Goal: Answer question/provide support: Share knowledge or assist other users

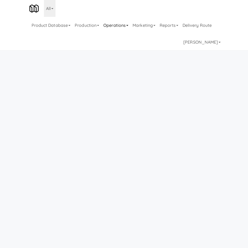
click at [108, 24] on link "Operations" at bounding box center [115, 25] width 29 height 17
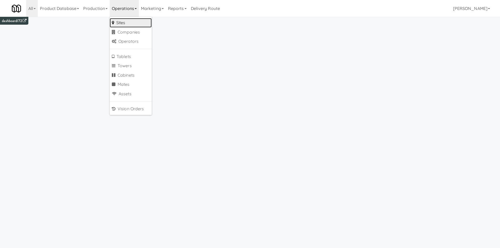
click at [146, 20] on link "Sites" at bounding box center [131, 22] width 42 height 9
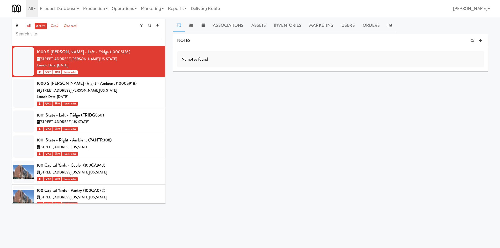
click at [63, 39] on div "all active gen2 onboard" at bounding box center [89, 32] width 154 height 27
click at [63, 38] on input "text" at bounding box center [89, 34] width 146 height 10
type input "home depot"
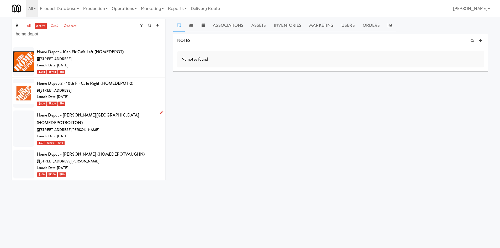
click at [134, 133] on div "Launch Date: [DATE]" at bounding box center [99, 136] width 125 height 7
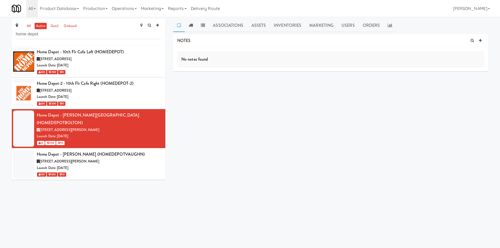
drag, startPoint x: 196, startPoint y: 101, endPoint x: 179, endPoint y: 108, distance: 18.6
click at [196, 101] on div "NOTES No notes found DELIVERIES No notes found MEALS No Orders at This Site COO…" at bounding box center [330, 99] width 315 height 131
click at [138, 165] on div "Launch Date: [DATE]" at bounding box center [99, 168] width 125 height 7
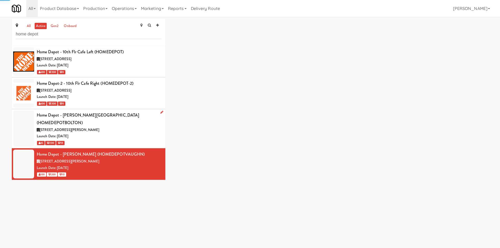
click at [127, 133] on div "Launch Date: Sep 08, 2025" at bounding box center [99, 136] width 125 height 7
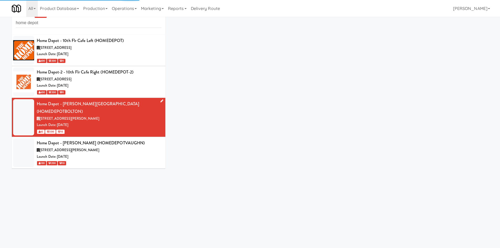
scroll to position [17, 0]
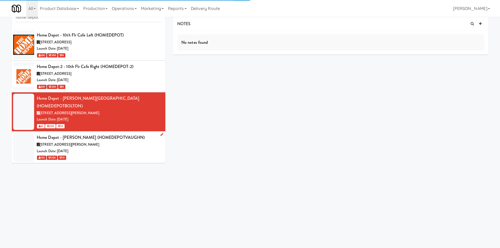
click at [125, 142] on div "8966 Huntington Rd, Vaughan ON" at bounding box center [99, 145] width 125 height 7
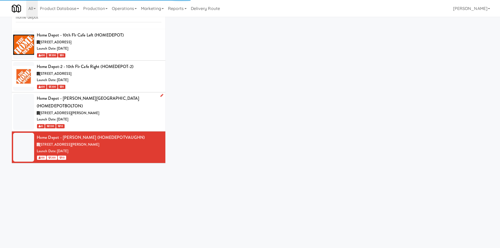
click at [127, 123] on div "65 200 10" at bounding box center [99, 126] width 125 height 7
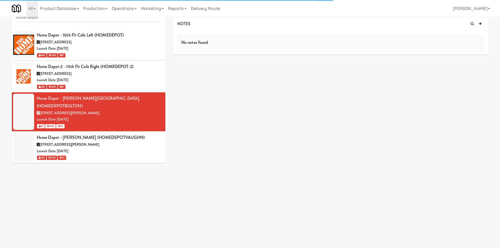
click at [214, 87] on div "NOTES No notes found DELIVERIES No notes found MEALS No Orders at This Site COO…" at bounding box center [330, 82] width 315 height 131
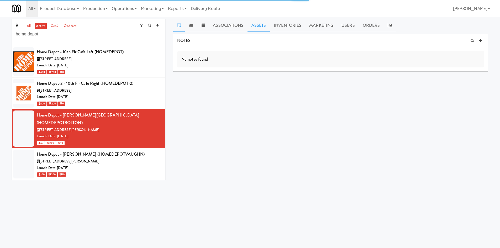
click at [250, 29] on link "Assets" at bounding box center [259, 25] width 23 height 13
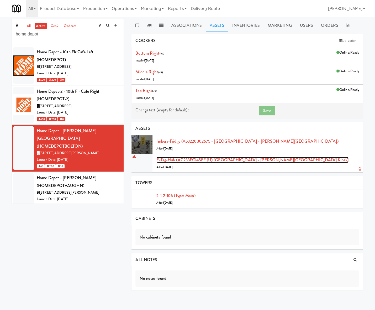
click at [246, 160] on link "E-tag-hub (AC233FC145EF (U) Home Depot - Bolton IC Kiosk)" at bounding box center [253, 160] width 192 height 6
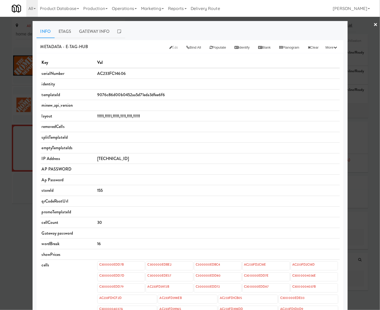
click at [374, 25] on link "×" at bounding box center [376, 25] width 4 height 16
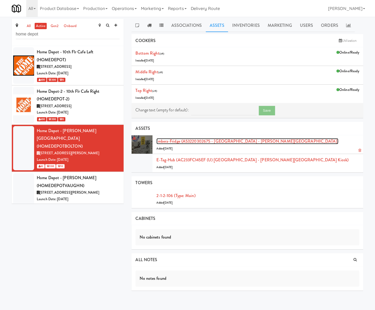
click at [199, 138] on link "Imbera-fridge (A53220302675 - Imbera Home Depot - Bolton IC)" at bounding box center [248, 141] width 182 height 6
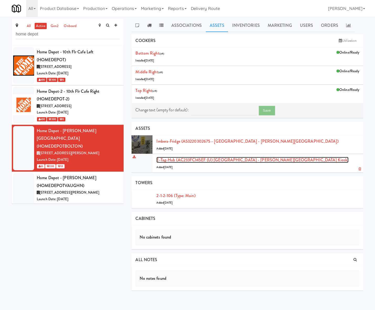
click at [194, 157] on link "E-tag-hub (AC233FC145EF (U) Home Depot - Bolton IC Kiosk)" at bounding box center [253, 160] width 192 height 6
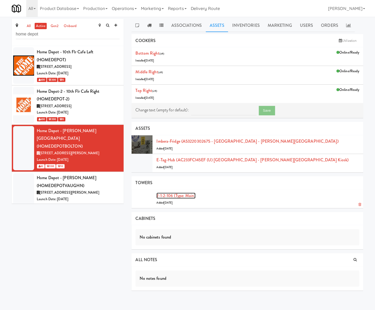
click at [183, 195] on link "2-1-2-106 (type: main)" at bounding box center [176, 196] width 39 height 6
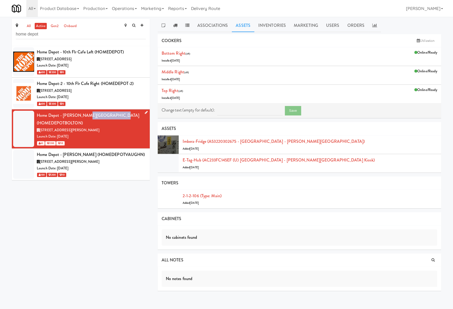
drag, startPoint x: 81, startPoint y: 116, endPoint x: 125, endPoint y: 116, distance: 44.1
click at [124, 117] on div "Home Depot - Bolton IC (HOMEDEPOTBOLTON)" at bounding box center [91, 118] width 109 height 15
copy div "HOMEDEPOTBOLTON"
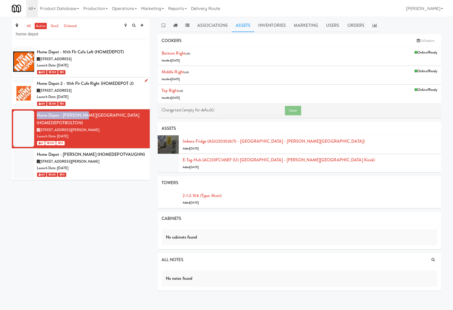
drag, startPoint x: 37, startPoint y: 116, endPoint x: 129, endPoint y: 88, distance: 95.6
click at [79, 115] on div "Home Depot - Bolton IC (HOMEDEPOTBOLTON)" at bounding box center [91, 118] width 109 height 15
copy div "Home Depot - [PERSON_NAME][GEOGRAPHIC_DATA]"
click at [202, 194] on link "2-1-2-106 (type: main)" at bounding box center [202, 196] width 39 height 6
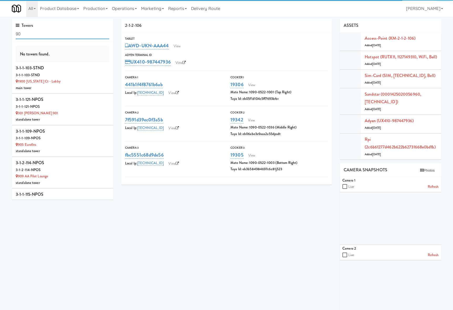
scroll to position [177, 0]
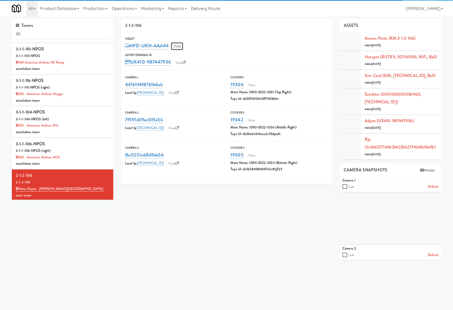
click at [183, 46] on link "View" at bounding box center [177, 46] width 12 height 8
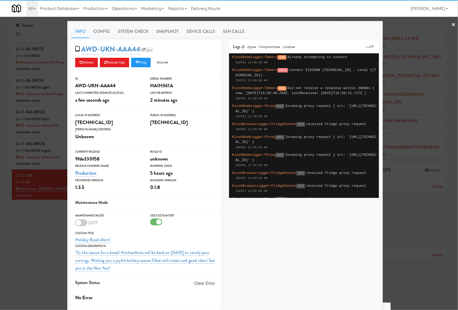
click at [145, 49] on link "Esper" at bounding box center [147, 49] width 13 height 5
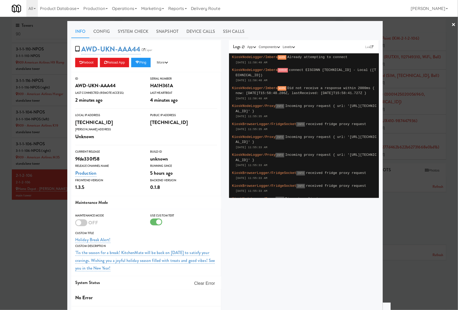
drag, startPoint x: 45, startPoint y: 261, endPoint x: 55, endPoint y: 258, distance: 9.9
click at [45, 248] on div at bounding box center [229, 155] width 458 height 310
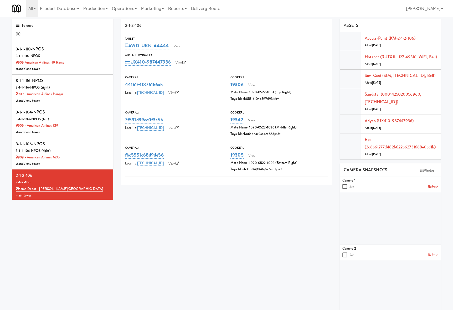
scroll to position [82, 0]
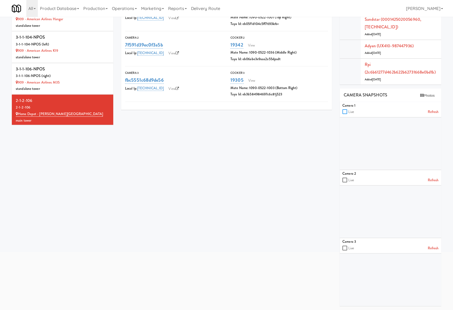
click at [347, 112] on input "checkbox" at bounding box center [345, 112] width 6 height 4
checkbox input "true"
click at [343, 181] on input "checkbox" at bounding box center [345, 180] width 6 height 4
checkbox input "true"
click at [347, 248] on input "checkbox" at bounding box center [345, 248] width 6 height 4
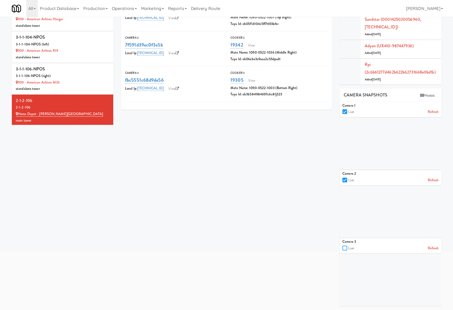
checkbox input "true"
click at [343, 114] on input "checkbox" at bounding box center [345, 112] width 6 height 4
checkbox input "false"
click at [343, 178] on input "checkbox" at bounding box center [345, 180] width 6 height 4
checkbox input "false"
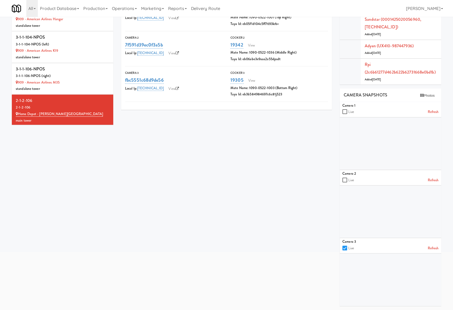
click at [347, 247] on input "checkbox" at bounding box center [345, 248] width 6 height 4
checkbox input "false"
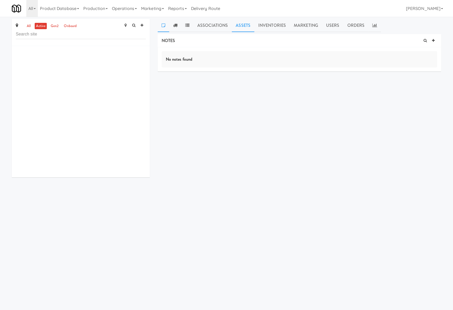
click at [247, 24] on link "Assets" at bounding box center [243, 25] width 23 height 13
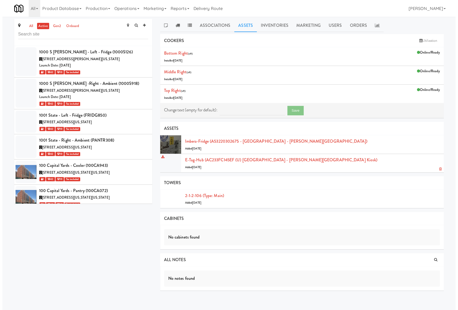
scroll to position [10509, 0]
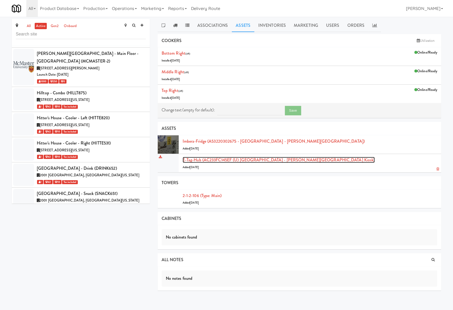
click at [196, 161] on link "E-tag-hub (AC233FC145EF (U) Home Depot - Bolton IC Kiosk)" at bounding box center [279, 160] width 192 height 6
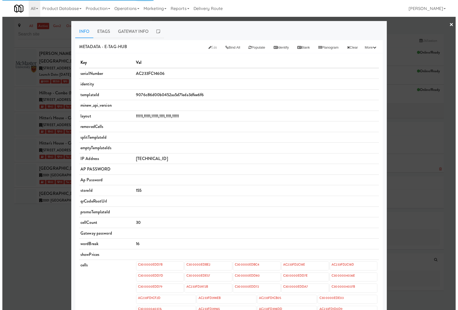
scroll to position [10496, 0]
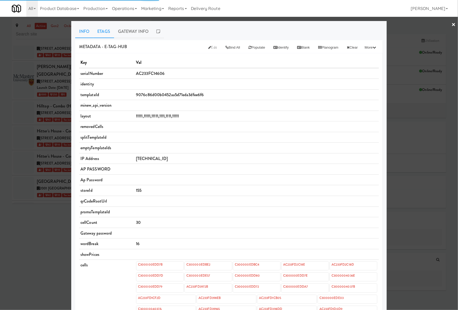
click at [100, 31] on link "Etags" at bounding box center [103, 31] width 21 height 13
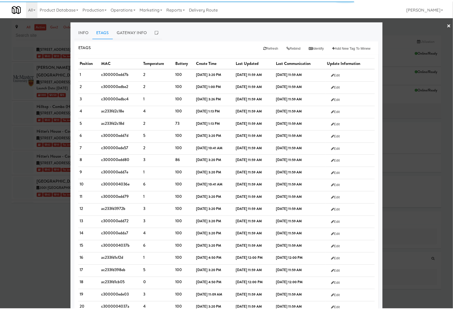
scroll to position [115, 0]
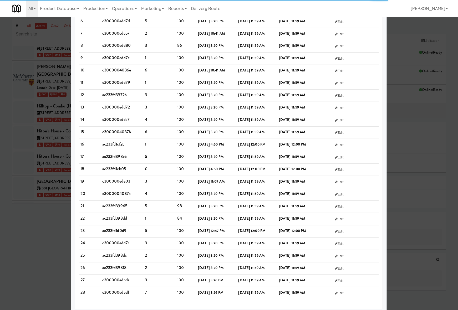
drag, startPoint x: 76, startPoint y: 59, endPoint x: 335, endPoint y: 302, distance: 354.3
click at [335, 248] on div "Position MAC Temperature Battery Create Time Last Updated Last Communication Up…" at bounding box center [228, 124] width 307 height 370
copy thread
click at [44, 232] on div at bounding box center [229, 155] width 458 height 310
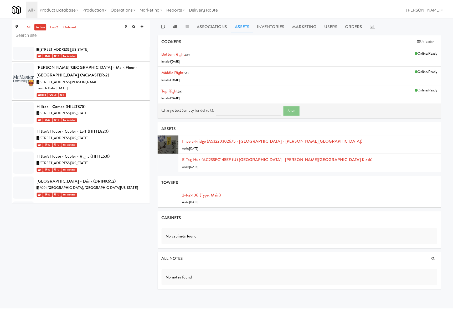
scroll to position [10509, 0]
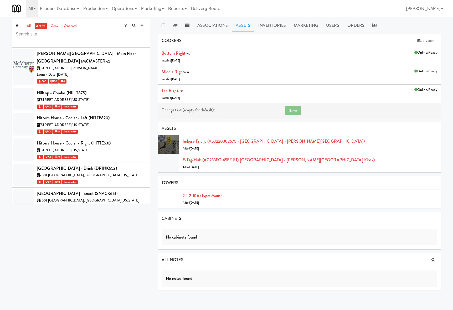
click at [42, 231] on div "all active gen2 onboard 1000 S Clark - Left - Fridge (1000S126) 1000 South Clar…" at bounding box center [226, 157] width 437 height 276
click at [208, 196] on link "2-1-2-106 (type: main)" at bounding box center [202, 196] width 39 height 6
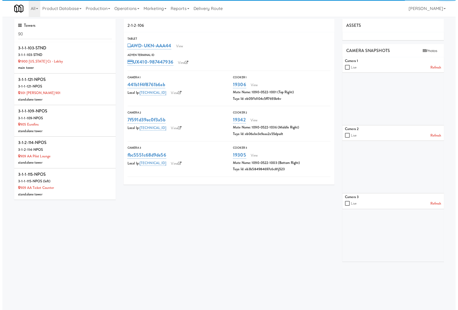
scroll to position [157, 0]
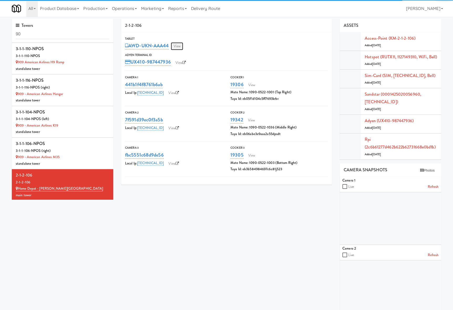
click at [179, 47] on link "View" at bounding box center [177, 46] width 12 height 8
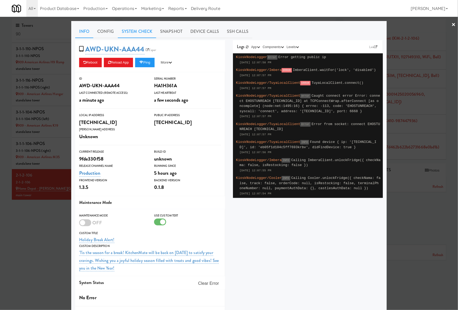
click at [135, 35] on link "System Check" at bounding box center [137, 31] width 38 height 13
click at [103, 30] on link "Config" at bounding box center [105, 31] width 24 height 13
click at [131, 32] on link "System Check" at bounding box center [137, 31] width 38 height 13
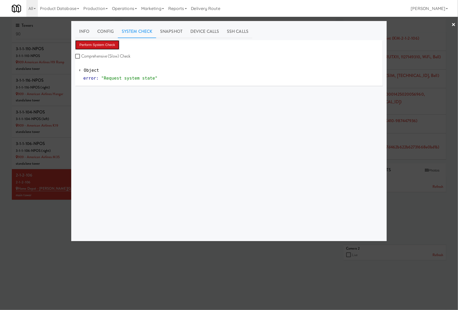
click at [115, 41] on button "Perform System Check" at bounding box center [97, 44] width 44 height 9
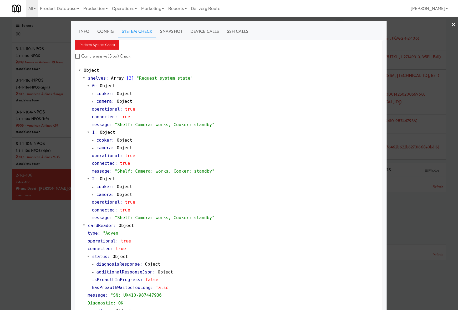
click at [43, 242] on div at bounding box center [229, 155] width 458 height 310
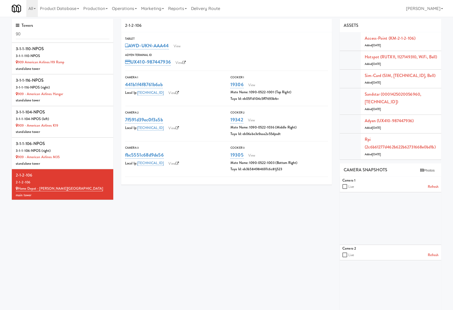
click at [182, 51] on div "Tablet AWD-UKN-AAA44 View Adyen Terminal Id UX410-987447936 View" at bounding box center [226, 51] width 211 height 30
click at [180, 46] on link "View" at bounding box center [177, 46] width 12 height 8
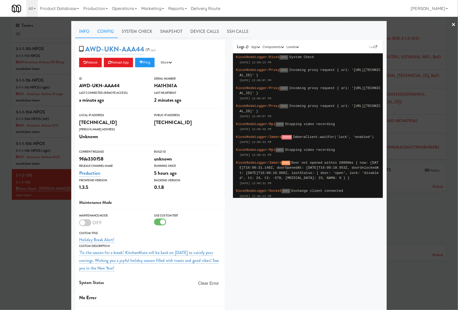
click at [103, 30] on link "Config" at bounding box center [105, 31] width 24 height 13
drag, startPoint x: 77, startPoint y: 34, endPoint x: 103, endPoint y: 30, distance: 26.3
click at [77, 34] on link "Info" at bounding box center [84, 31] width 18 height 13
click at [103, 30] on link "Config" at bounding box center [105, 31] width 24 height 13
click at [19, 248] on div at bounding box center [229, 155] width 458 height 310
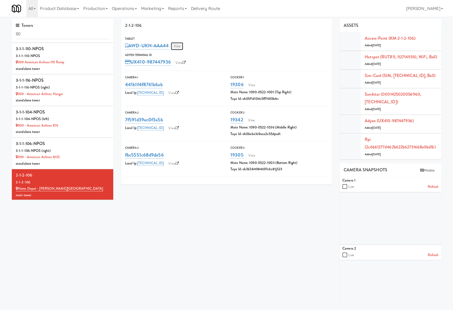
click at [177, 45] on link "View" at bounding box center [177, 46] width 12 height 8
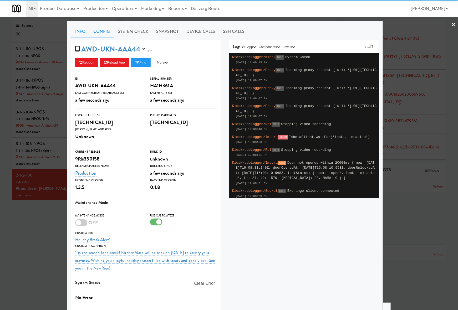
click at [96, 30] on link "Config" at bounding box center [101, 31] width 24 height 13
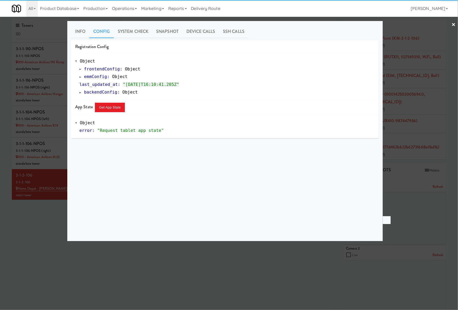
click at [82, 75] on link "emmConfig : Object" at bounding box center [103, 76] width 48 height 5
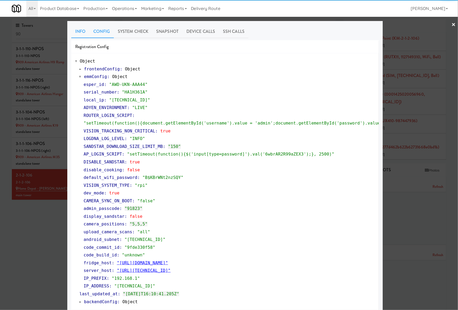
click at [77, 29] on link "Info" at bounding box center [80, 31] width 18 height 13
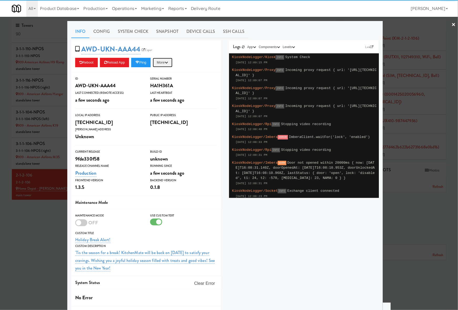
click at [165, 64] on button "More" at bounding box center [163, 62] width 20 height 9
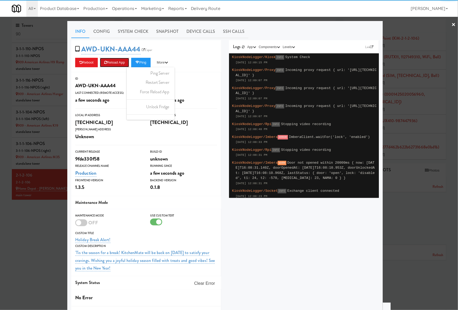
click at [111, 63] on button "Reload App" at bounding box center [114, 62] width 29 height 9
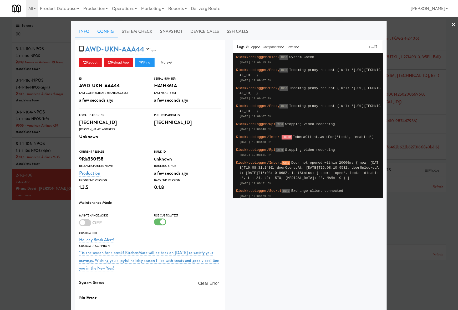
click at [103, 32] on link "Config" at bounding box center [105, 31] width 24 height 13
click at [45, 216] on div at bounding box center [229, 155] width 458 height 310
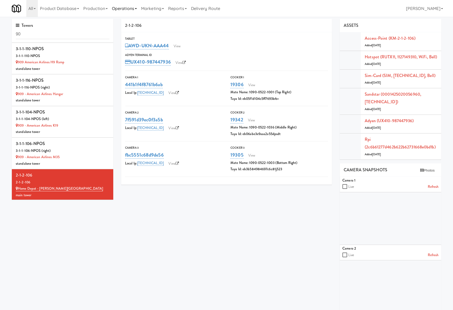
click at [132, 6] on link "Operations" at bounding box center [124, 8] width 29 height 17
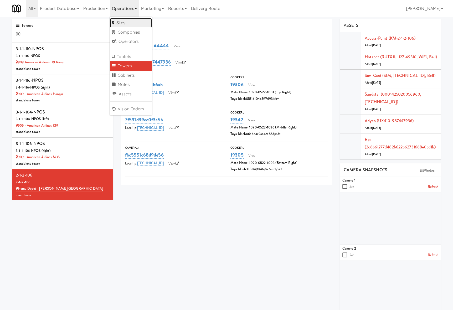
click at [142, 24] on link "Sites" at bounding box center [131, 22] width 42 height 9
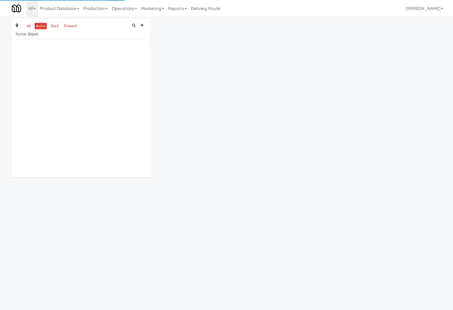
type input "home depot"
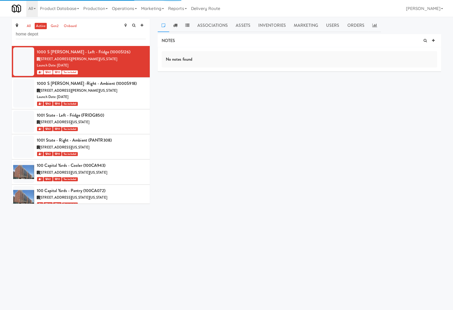
click at [91, 35] on input "home depot" at bounding box center [81, 34] width 130 height 10
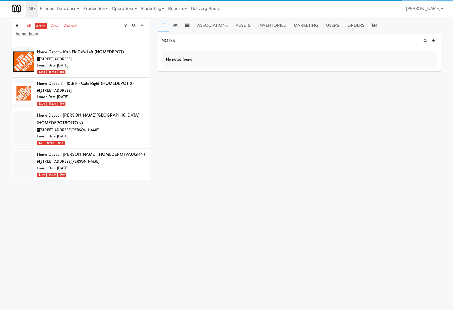
click at [112, 165] on div "Launch Date: Sep 08, 2025" at bounding box center [91, 168] width 109 height 7
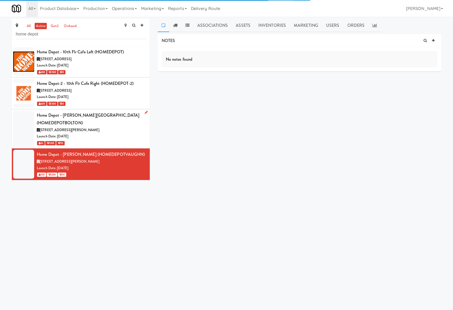
click at [110, 133] on div "Launch Date: Sep 08, 2025" at bounding box center [91, 136] width 109 height 7
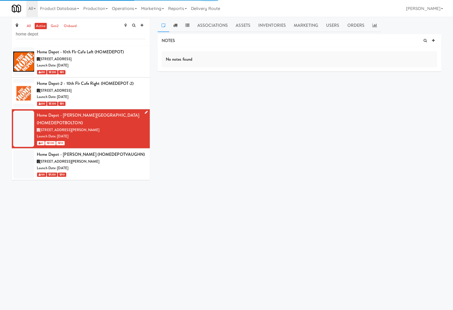
click at [145, 112] on icon at bounding box center [146, 112] width 3 height 3
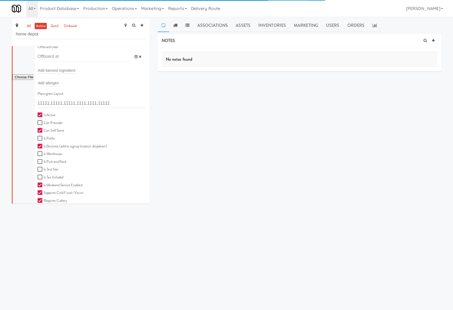
scroll to position [230, 0]
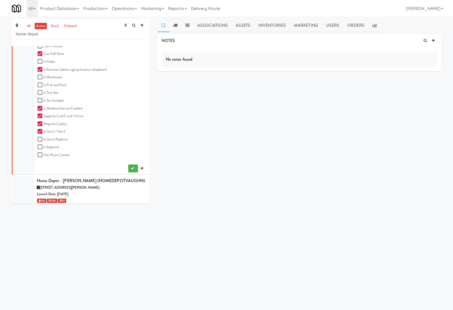
click at [60, 158] on label "Has Wyze Camera" at bounding box center [54, 155] width 32 height 7
click at [44, 157] on input "Has Wyze Camera" at bounding box center [41, 155] width 6 height 4
checkbox input "true"
click at [131, 170] on icon "submit" at bounding box center [132, 168] width 3 height 3
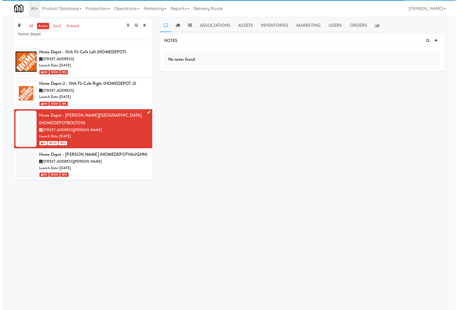
scroll to position [0, 0]
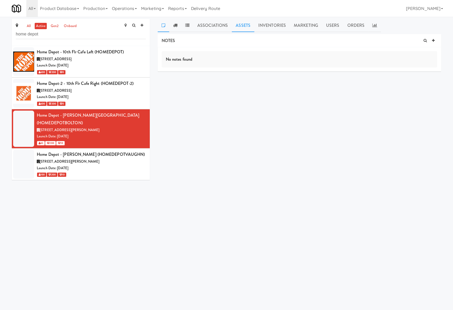
click at [242, 24] on link "Assets" at bounding box center [243, 25] width 23 height 13
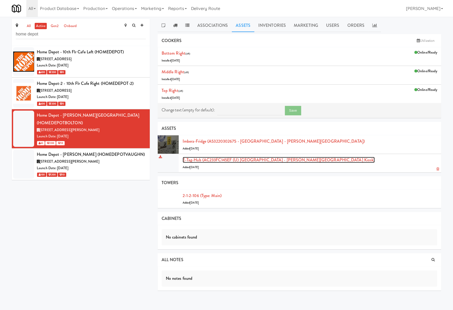
click at [212, 159] on link "E-tag-hub (AC233FC145EF (U) Home Depot - Bolton IC Kiosk)" at bounding box center [279, 160] width 192 height 6
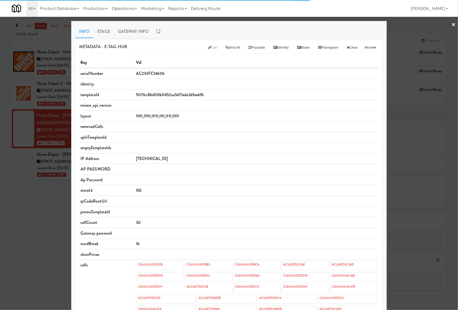
click at [148, 116] on span "11111,11111,11111,1111,1111,11111" at bounding box center [157, 116] width 43 height 6
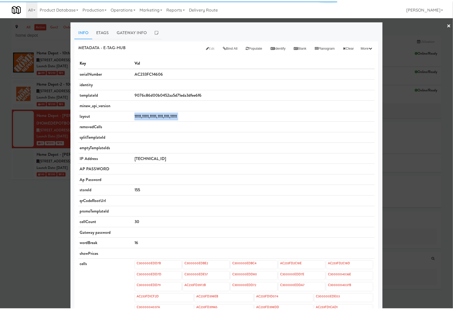
scroll to position [76, 0]
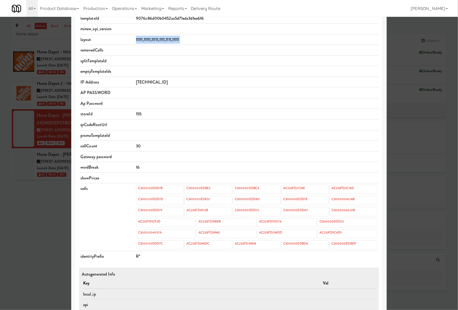
copy span "11111,11111,11111,1111,1111,11111"
drag, startPoint x: 51, startPoint y: 212, endPoint x: 67, endPoint y: 186, distance: 30.4
click at [51, 212] on div at bounding box center [229, 155] width 458 height 310
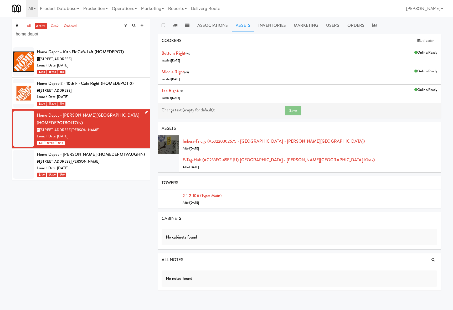
click at [145, 113] on icon at bounding box center [146, 112] width 3 height 3
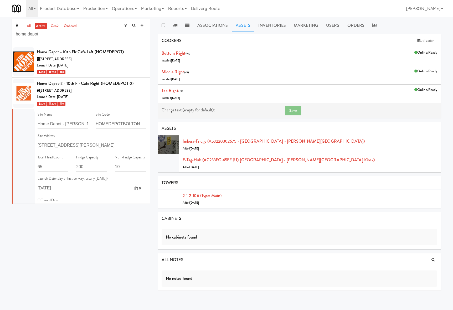
scroll to position [153, 0]
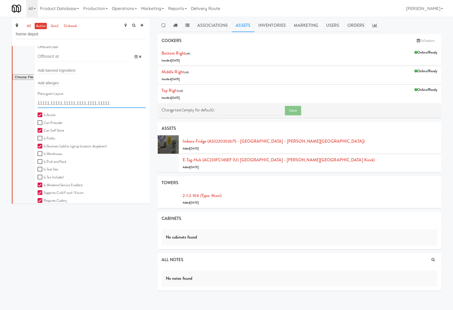
drag, startPoint x: 42, startPoint y: 109, endPoint x: 48, endPoint y: 109, distance: 5.5
click at [44, 108] on input "11111,11111,11111,1111,1111,11111" at bounding box center [92, 103] width 108 height 10
click at [59, 108] on input "11111,11111,11111,1111,1111,11111" at bounding box center [92, 103] width 108 height 10
click at [63, 108] on input "11111,11111,11111,1111,1111,11111" at bounding box center [92, 103] width 108 height 10
click at [78, 108] on input "11111,11111,11111,1111,1111,11111" at bounding box center [92, 103] width 108 height 10
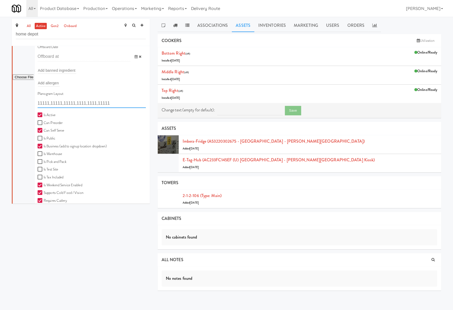
click at [87, 108] on input "11111,11111,11111,1111,1111,11111" at bounding box center [92, 103] width 108 height 10
click at [92, 108] on input "11111,11111,11111,1111,1111,11111" at bounding box center [92, 103] width 108 height 10
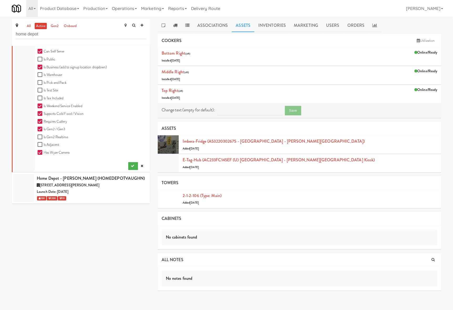
scroll to position [238, 0]
click at [141, 167] on icon at bounding box center [142, 165] width 3 height 3
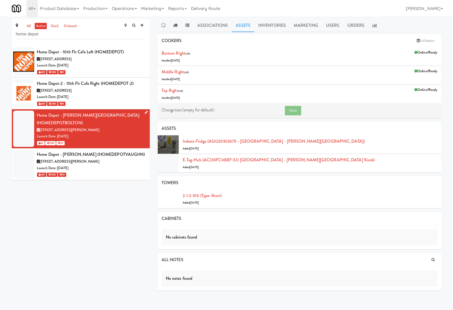
scroll to position [0, 0]
click at [114, 158] on div "8966 Huntington Rd, Vaughan ON" at bounding box center [91, 161] width 109 height 7
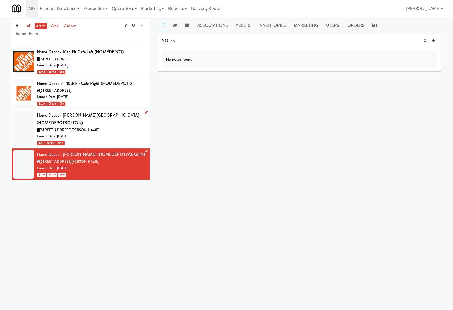
click at [143, 148] on link at bounding box center [145, 151] width 5 height 7
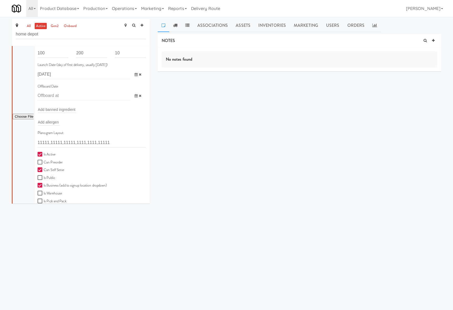
scroll to position [230, 0]
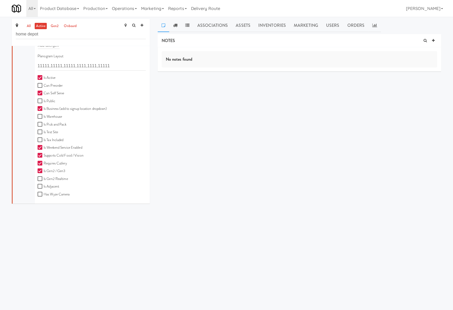
click at [59, 193] on label "Has Wyze Camera" at bounding box center [54, 194] width 32 height 7
click at [44, 193] on input "Has Wyze Camera" at bounding box center [41, 194] width 6 height 4
checkbox input "true"
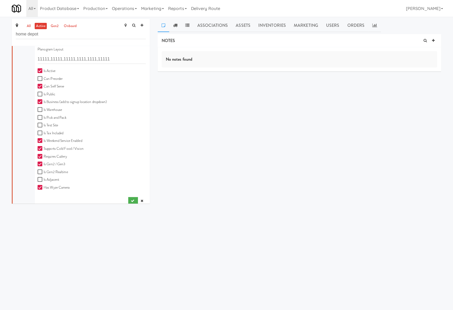
scroll to position [240, 0]
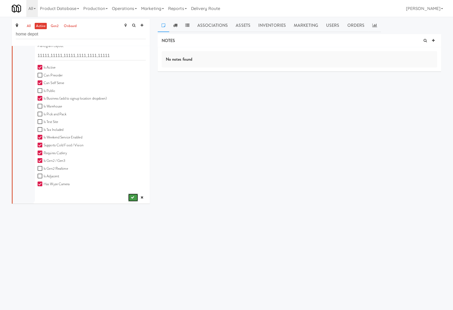
click at [131, 196] on icon "submit" at bounding box center [132, 197] width 3 height 3
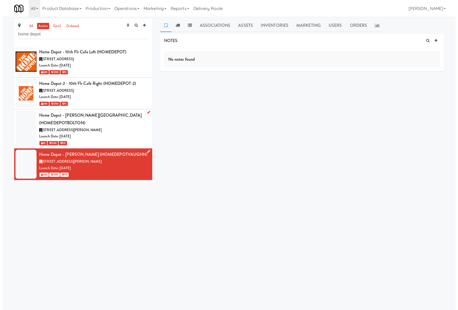
scroll to position [0, 0]
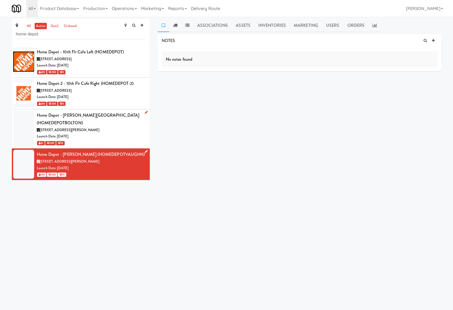
click at [116, 133] on div "Launch Date: Sep 08, 2025" at bounding box center [91, 136] width 109 height 7
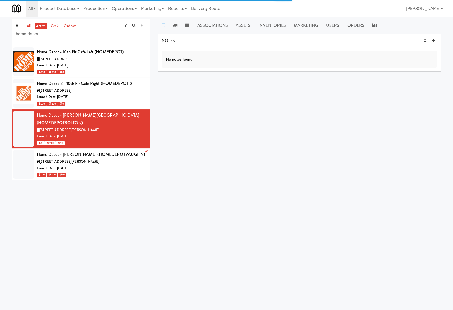
click at [120, 165] on div "Launch Date: Sep 08, 2025" at bounding box center [91, 168] width 109 height 7
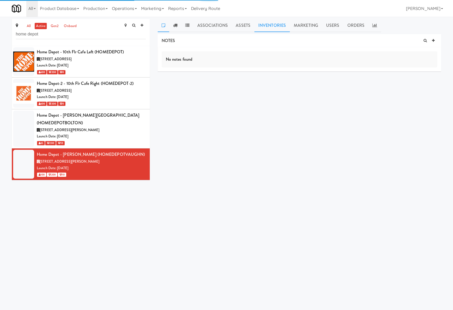
click at [268, 25] on link "Inventories" at bounding box center [271, 25] width 35 height 13
click at [243, 28] on link "Assets" at bounding box center [243, 25] width 23 height 13
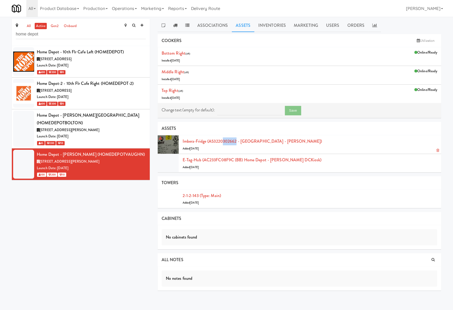
drag, startPoint x: 225, startPoint y: 136, endPoint x: 237, endPoint y: 141, distance: 12.8
click at [237, 141] on li "Imbera-fridge (A53220302662 - Imbera Home Depot - Vaughn DC) Added 3 years ago" at bounding box center [299, 144] width 283 height 19
click at [238, 151] on div "Imbera-fridge (A53220302662 - Imbera Home Depot - Vaughn DC) Added 3 years ago" at bounding box center [310, 144] width 255 height 14
click at [240, 141] on link "Imbera-fridge (A53220302662 - Imbera Home Depot - Vaughn DC)" at bounding box center [252, 141] width 139 height 6
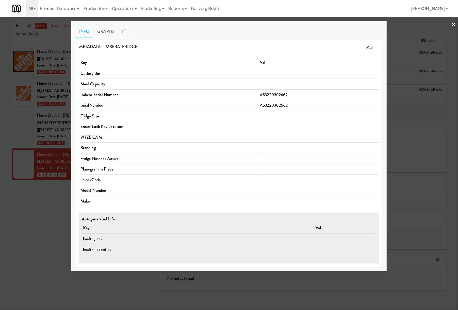
drag, startPoint x: 28, startPoint y: 233, endPoint x: 43, endPoint y: 225, distance: 16.9
click at [28, 233] on div at bounding box center [229, 155] width 458 height 310
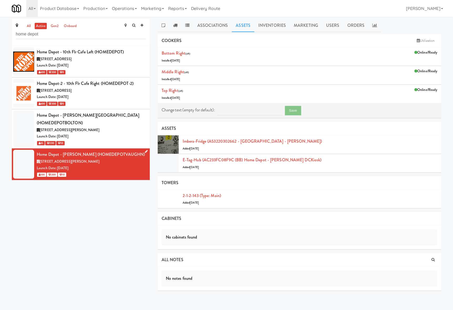
click at [115, 150] on div "Home Depot - Vaughn DC (HOMEDEPOTVAUGHN)" at bounding box center [91, 154] width 109 height 8
copy div "HOMEDEPOTVAUGHN"
click at [243, 162] on link "E-tag-hub (AC233FC08F9C (BB) Home Depot - Vaughn DCKiosk)" at bounding box center [252, 160] width 139 height 6
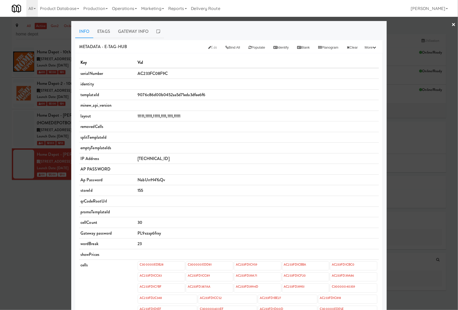
drag, startPoint x: 136, startPoint y: 34, endPoint x: 165, endPoint y: 38, distance: 30.3
click at [136, 34] on link "Gateway Info" at bounding box center [133, 31] width 38 height 13
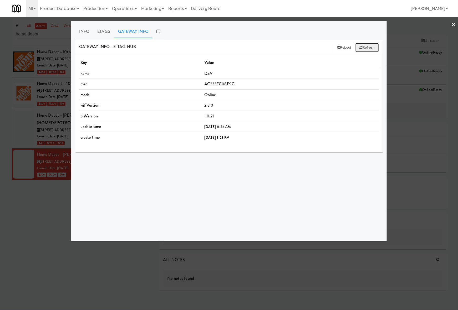
click at [364, 46] on button "Refresh" at bounding box center [366, 47] width 23 height 9
click at [83, 37] on link "Info" at bounding box center [84, 31] width 18 height 13
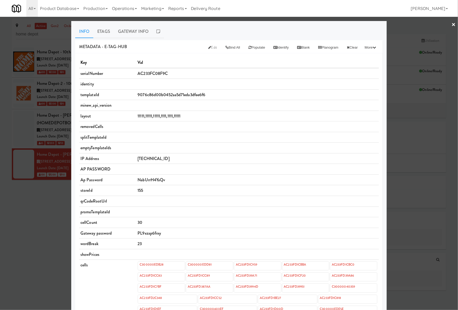
click at [23, 225] on div at bounding box center [229, 155] width 458 height 310
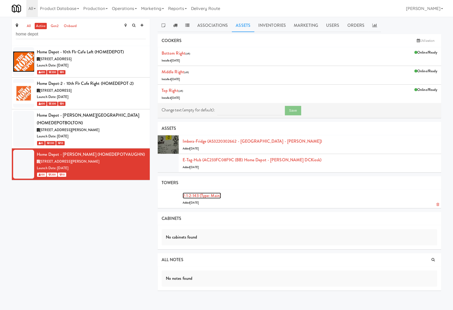
click at [203, 193] on link "2-1-2-143 (type: main)" at bounding box center [202, 196] width 38 height 6
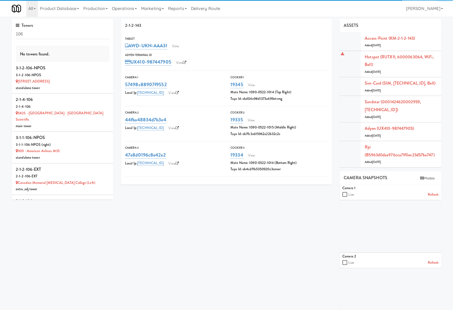
click at [388, 64] on div "Hotspot (RUTX11, 6000063064, WiFi, Bell) Added 3 years ago" at bounding box center [401, 64] width 72 height 22
drag, startPoint x: 396, startPoint y: 53, endPoint x: 415, endPoint y: 53, distance: 19.7
click at [420, 55] on li "Hotspot (RUTX11, 6000063064, WiFi, Bell) Added 3 years ago" at bounding box center [390, 64] width 101 height 27
copy link "6000063064"
click at [174, 44] on link "View" at bounding box center [175, 46] width 12 height 8
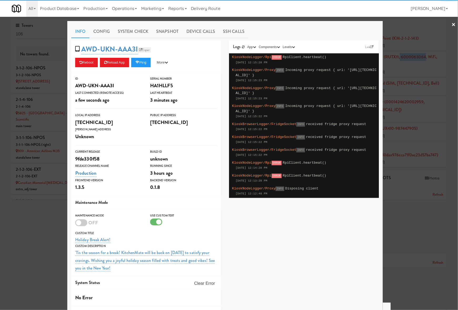
click at [143, 48] on link "Esper" at bounding box center [144, 49] width 13 height 5
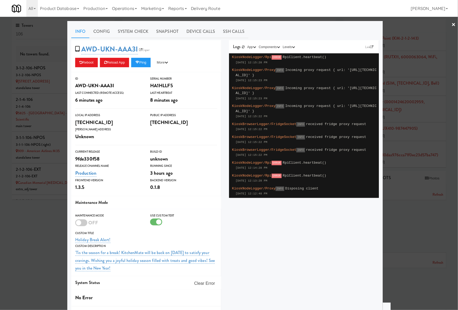
click at [31, 248] on div at bounding box center [229, 155] width 458 height 310
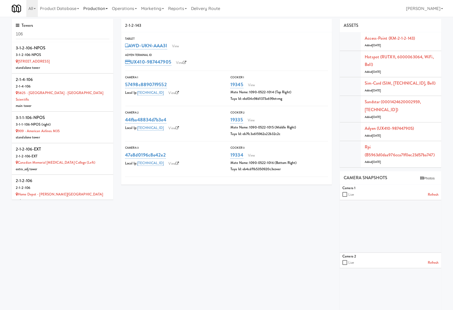
click at [108, 4] on link "Production" at bounding box center [95, 8] width 29 height 17
click at [162, 240] on div "2-1-2-143 Tablet AWD-UKN-AAA3I View Adyen Terminal Id UX410-987447905 View Came…" at bounding box center [281, 206] width 328 height 374
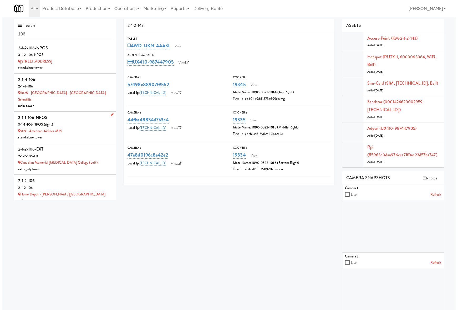
scroll to position [126, 0]
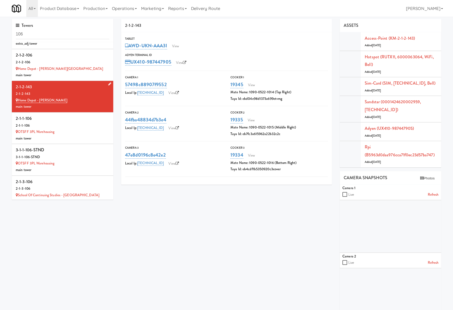
click at [81, 97] on div "Home Depot - Vaughn DC" at bounding box center [63, 100] width 94 height 7
click at [178, 45] on link "View" at bounding box center [175, 46] width 12 height 8
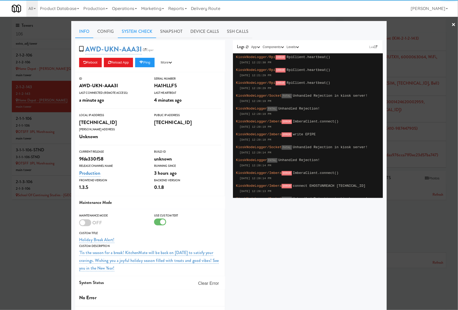
click at [129, 36] on link "System Check" at bounding box center [137, 31] width 38 height 13
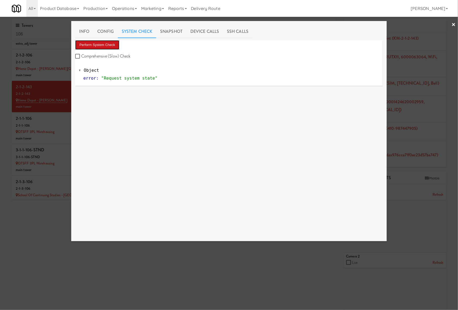
click at [109, 47] on button "Perform System Check" at bounding box center [97, 44] width 44 height 9
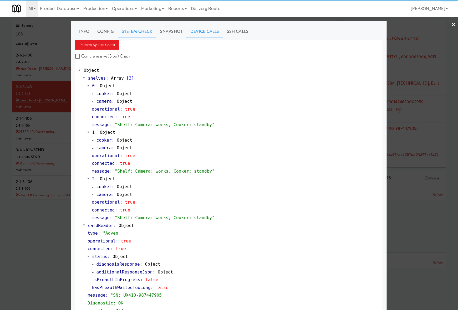
click at [206, 27] on link "Device Calls" at bounding box center [204, 31] width 37 height 13
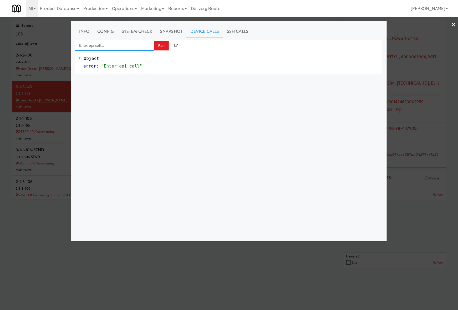
click at [120, 46] on input "Enter api call..." at bounding box center [114, 45] width 79 height 11
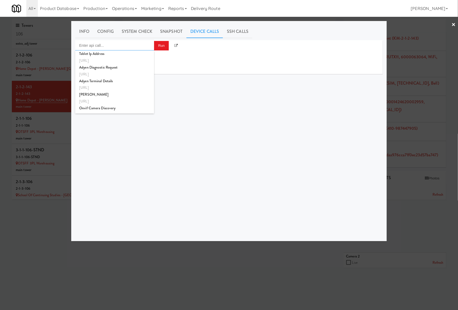
type input "r"
type input "g"
click at [130, 103] on div "http://192.168.1.242:8000/helpers/reboot" at bounding box center [114, 104] width 71 height 7
type input "Vision Gen2 Reboot"
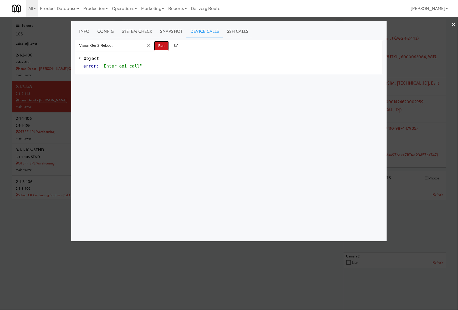
click at [162, 45] on button "Run" at bounding box center [161, 45] width 15 height 9
click at [147, 30] on link "System Check" at bounding box center [137, 31] width 38 height 13
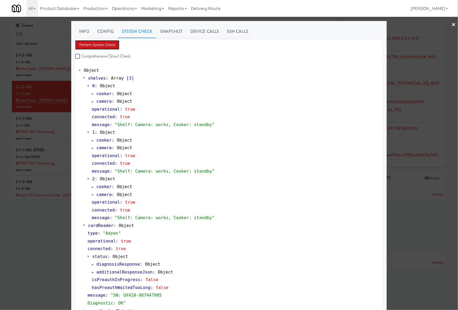
click at [108, 46] on button "Perform System Check" at bounding box center [97, 44] width 44 height 9
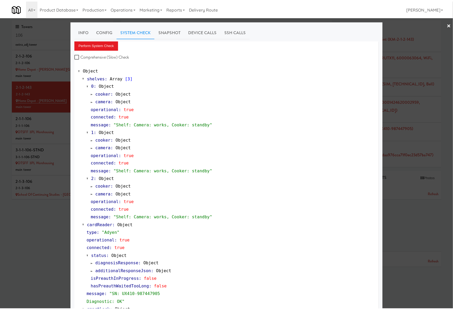
scroll to position [206, 0]
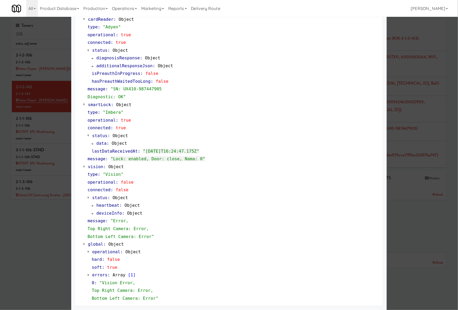
click at [21, 243] on div at bounding box center [229, 155] width 458 height 310
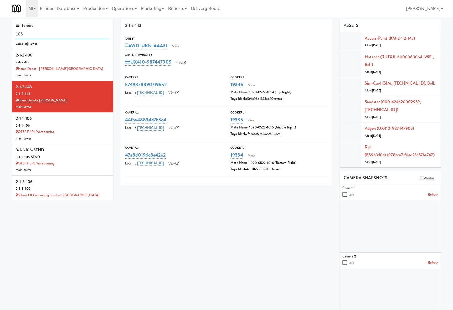
click at [50, 32] on input "106" at bounding box center [63, 34] width 94 height 10
click at [51, 32] on input "106" at bounding box center [63, 34] width 94 height 10
type input "home depot"
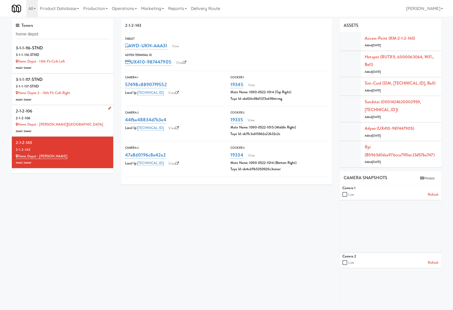
click at [84, 126] on div "Home Depot - [PERSON_NAME][GEOGRAPHIC_DATA]" at bounding box center [63, 124] width 94 height 7
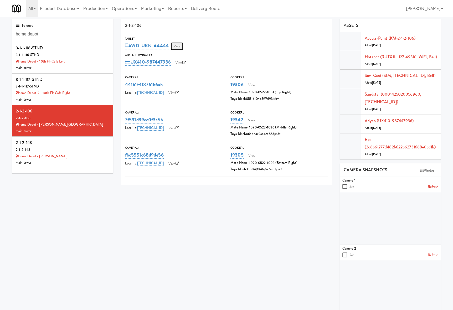
click at [183, 48] on link "View" at bounding box center [177, 46] width 12 height 8
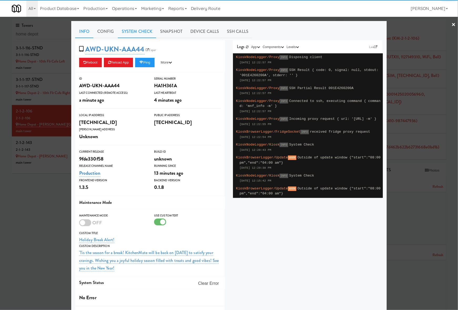
click at [149, 34] on link "System Check" at bounding box center [137, 31] width 38 height 13
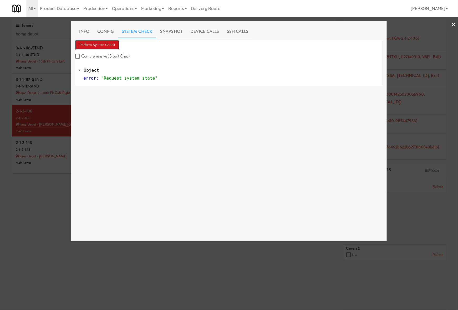
click at [111, 46] on button "Perform System Check" at bounding box center [97, 44] width 44 height 9
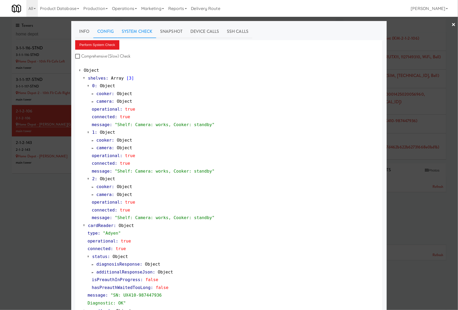
click at [108, 29] on link "Config" at bounding box center [105, 31] width 24 height 13
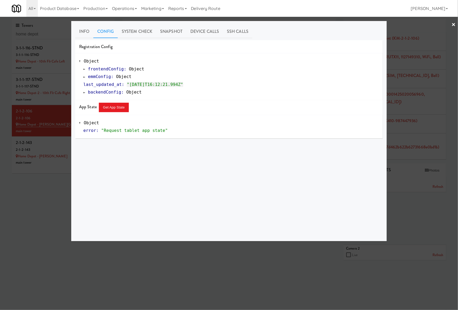
click at [90, 77] on span "emmConfig" at bounding box center [99, 76] width 23 height 5
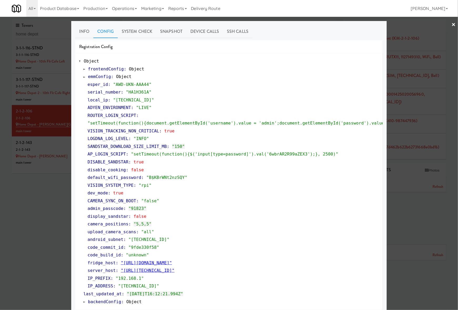
click at [245, 224] on div "camera_positions : "5,5,5"" at bounding box center [232, 224] width 291 height 8
drag, startPoint x: 79, startPoint y: 28, endPoint x: 87, endPoint y: 38, distance: 12.5
click at [80, 28] on link "Info" at bounding box center [84, 31] width 18 height 13
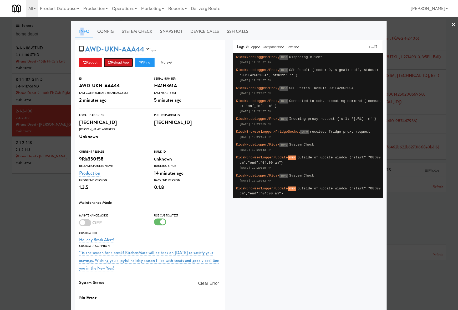
click at [121, 58] on button "Reload App" at bounding box center [118, 62] width 29 height 9
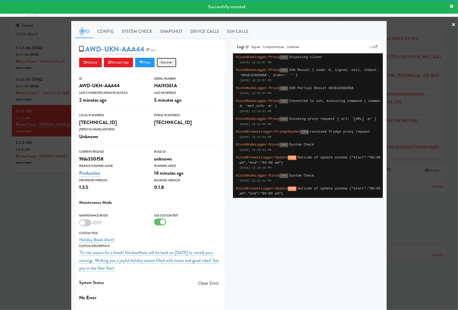
click at [173, 61] on button "More" at bounding box center [167, 62] width 20 height 9
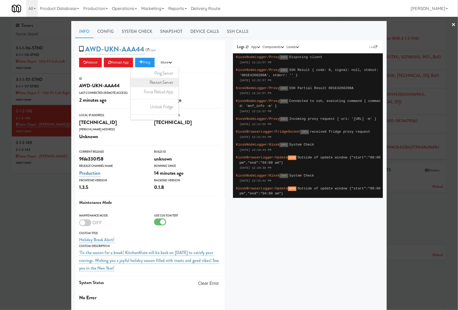
click at [167, 82] on link "Restart Server" at bounding box center [155, 82] width 48 height 9
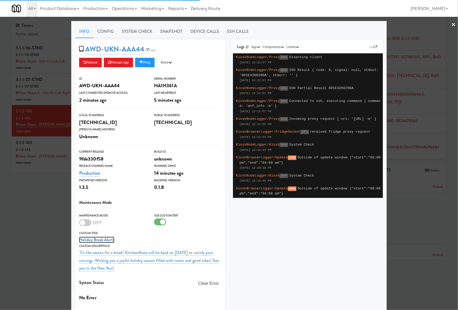
click at [90, 242] on link "Holiday Break Alert!" at bounding box center [96, 240] width 35 height 6
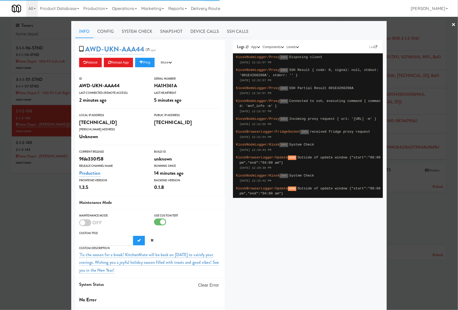
click at [133, 236] on button "Submit" at bounding box center [139, 240] width 12 height 9
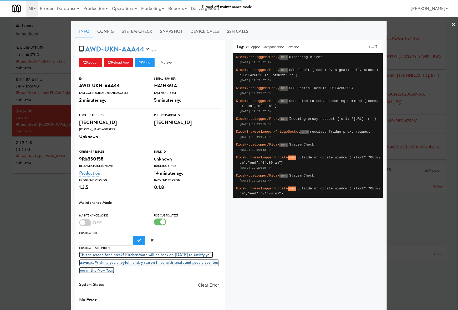
click at [96, 248] on link "'Tis the season for a break! KitchenMate will be back on January 6 to satisfy y…" at bounding box center [148, 263] width 139 height 22
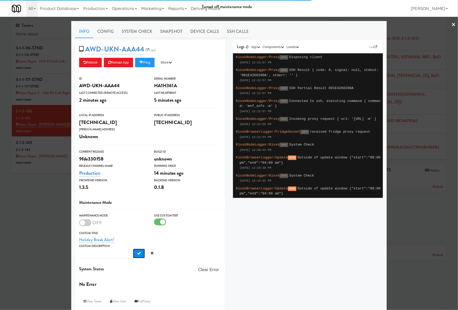
click at [133, 248] on button "Submit" at bounding box center [139, 253] width 12 height 9
click at [102, 239] on div "Custom Title None" at bounding box center [150, 237] width 150 height 13
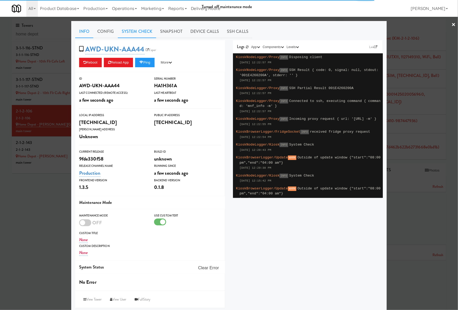
click at [137, 31] on link "System Check" at bounding box center [137, 31] width 38 height 13
click at [108, 34] on link "Config" at bounding box center [105, 31] width 24 height 13
click at [108, 32] on link "Config" at bounding box center [105, 31] width 24 height 13
click at [142, 35] on link "System Check" at bounding box center [137, 31] width 38 height 13
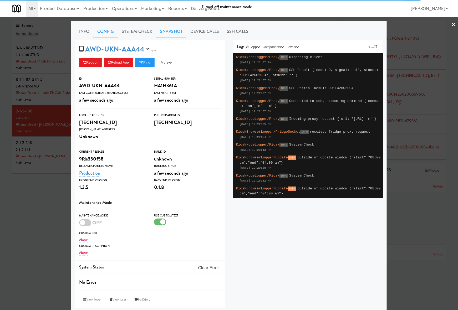
click at [179, 36] on link "Snapshot" at bounding box center [171, 31] width 30 height 13
click at [104, 30] on link "Config" at bounding box center [105, 31] width 24 height 13
click at [143, 28] on link "System Check" at bounding box center [137, 31] width 38 height 13
click at [46, 239] on div at bounding box center [229, 155] width 458 height 310
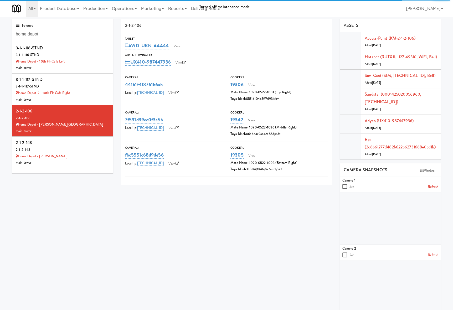
click at [177, 50] on div "Tablet AWD-UKN-AAA44 View Adyen Terminal Id UX410-987447936 View" at bounding box center [226, 51] width 211 height 30
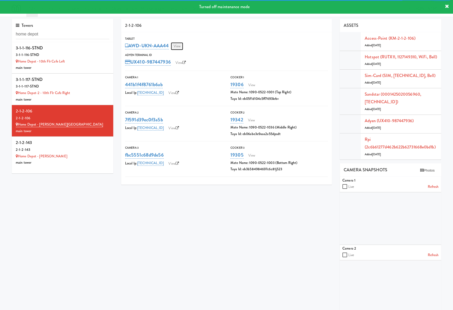
click at [178, 48] on link "View" at bounding box center [177, 46] width 12 height 8
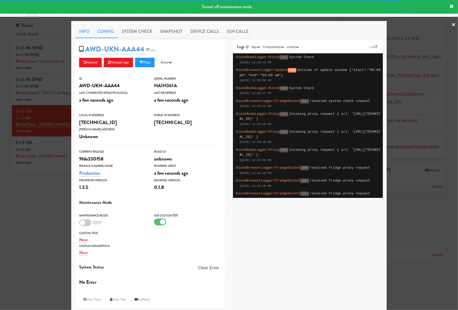
click at [105, 30] on link "Config" at bounding box center [105, 31] width 24 height 13
click at [137, 29] on link "System Check" at bounding box center [137, 31] width 38 height 13
click at [75, 26] on div "Response timeout" at bounding box center [229, 21] width 458 height 14
drag, startPoint x: 79, startPoint y: 31, endPoint x: 88, endPoint y: 39, distance: 12.3
click at [79, 32] on link "Info" at bounding box center [84, 31] width 18 height 13
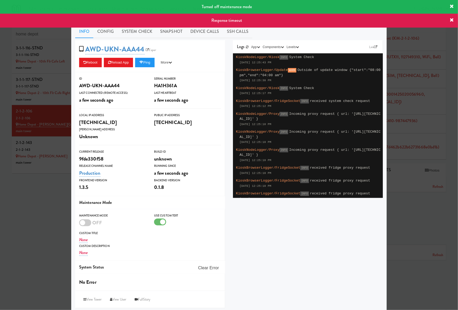
drag, startPoint x: 450, startPoint y: 6, endPoint x: 451, endPoint y: 9, distance: 3.2
click at [450, 8] on icon at bounding box center [451, 6] width 4 height 4
click at [452, 18] on icon at bounding box center [451, 20] width 4 height 4
drag, startPoint x: 451, startPoint y: 8, endPoint x: 445, endPoint y: 11, distance: 7.3
click at [451, 8] on icon at bounding box center [451, 6] width 4 height 4
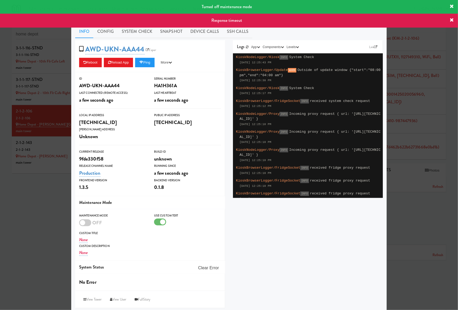
click at [26, 196] on div at bounding box center [229, 155] width 458 height 310
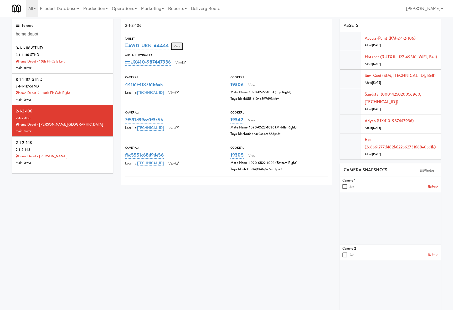
click at [177, 49] on link "View" at bounding box center [177, 46] width 12 height 8
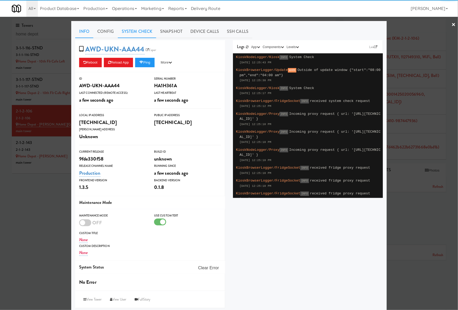
click at [143, 32] on link "System Check" at bounding box center [137, 31] width 38 height 13
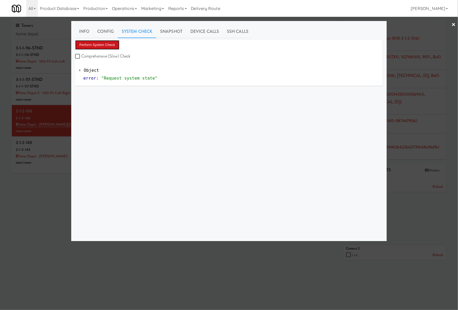
click at [105, 41] on button "Perform System Check" at bounding box center [97, 44] width 44 height 9
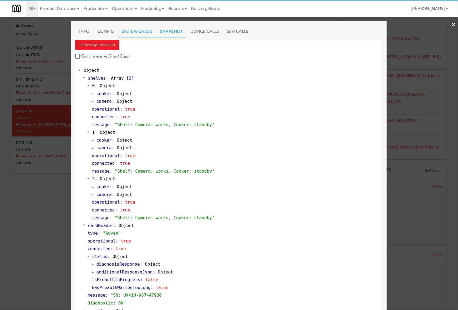
drag, startPoint x: 175, startPoint y: 33, endPoint x: 103, endPoint y: 30, distance: 72.0
click at [174, 33] on link "Snapshot" at bounding box center [171, 31] width 30 height 13
click at [99, 31] on link "Config" at bounding box center [105, 31] width 24 height 13
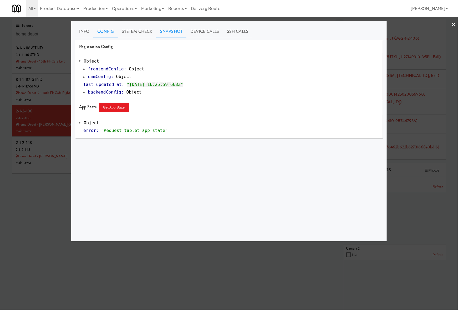
click at [177, 30] on link "Snapshot" at bounding box center [171, 31] width 30 height 13
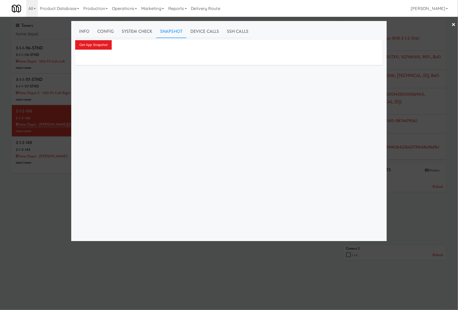
drag, startPoint x: 196, startPoint y: 29, endPoint x: 174, endPoint y: 34, distance: 22.4
click at [194, 30] on link "Device Calls" at bounding box center [204, 31] width 37 height 13
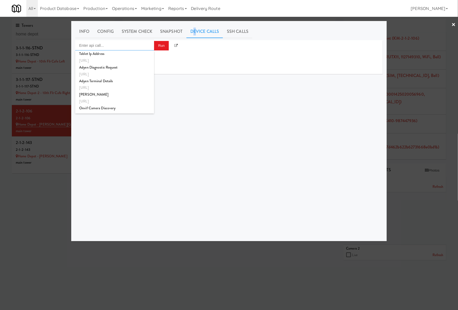
click at [114, 43] on input "Enter api call..." at bounding box center [114, 45] width 79 height 11
click at [130, 68] on div "Vision Gen2 Reboot" at bounding box center [114, 67] width 71 height 7
type input "Vision Gen2 Reboot"
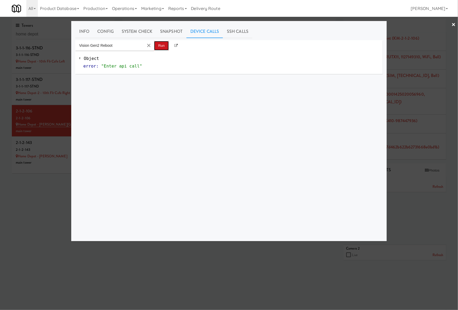
click at [159, 45] on button "Run" at bounding box center [161, 45] width 15 height 9
drag, startPoint x: 196, startPoint y: 250, endPoint x: 261, endPoint y: 151, distance: 118.7
click at [197, 248] on div at bounding box center [229, 155] width 458 height 310
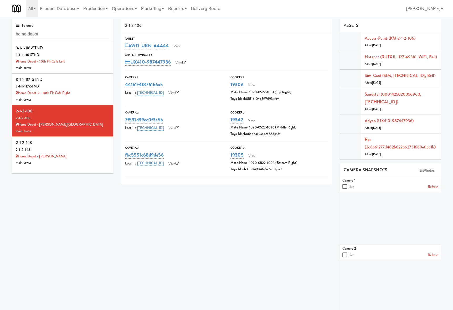
click at [251, 206] on div "2-1-2-106 Tablet AWD-UKN-AAA44 View Adyen Terminal Id UX410-987447936 View Came…" at bounding box center [281, 202] width 328 height 366
click at [87, 154] on div "Home Depot - Vaughn DC" at bounding box center [63, 156] width 94 height 7
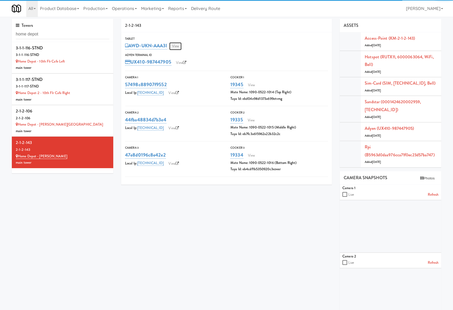
click at [175, 45] on link "View" at bounding box center [175, 46] width 12 height 8
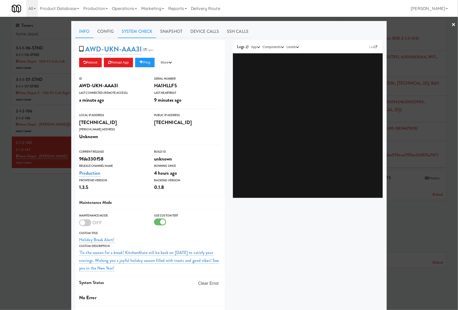
click at [128, 36] on link "System Check" at bounding box center [137, 31] width 38 height 13
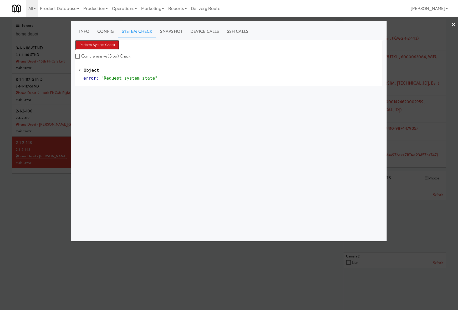
click at [106, 42] on button "Perform System Check" at bounding box center [97, 44] width 44 height 9
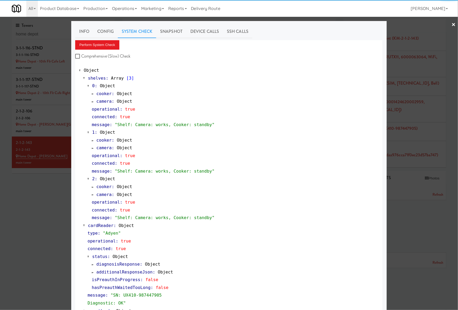
click at [60, 127] on div at bounding box center [229, 155] width 458 height 310
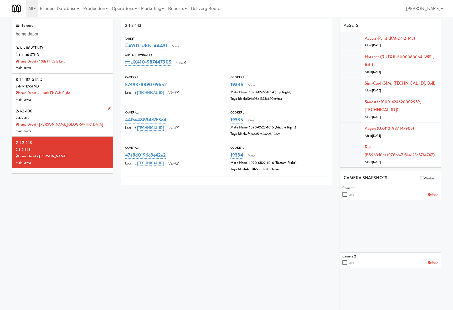
click at [60, 131] on div "main tower" at bounding box center [63, 131] width 94 height 7
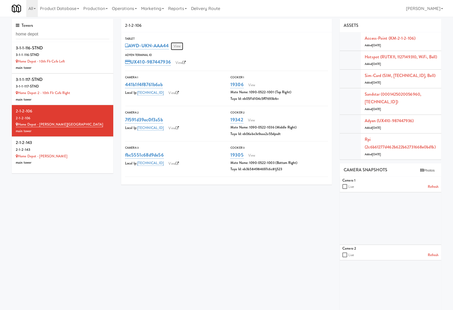
click at [175, 45] on link "View" at bounding box center [177, 46] width 12 height 8
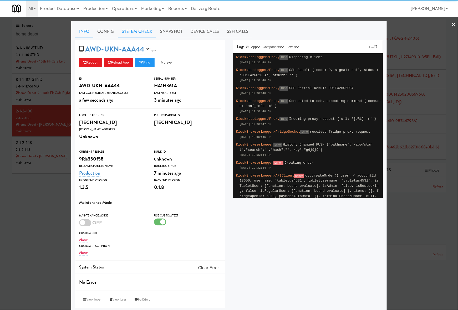
click at [135, 26] on link "System Check" at bounding box center [137, 31] width 38 height 13
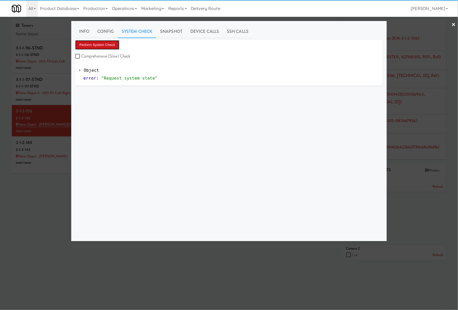
click at [99, 44] on button "Perform System Check" at bounding box center [97, 44] width 44 height 9
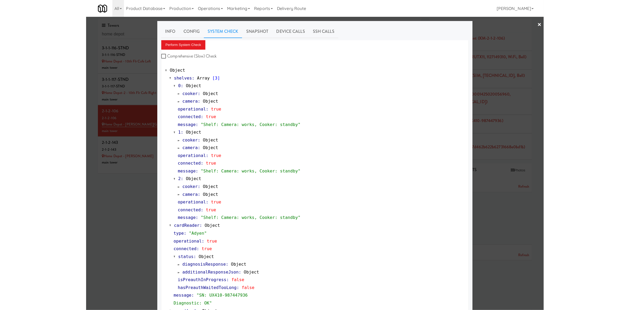
scroll to position [183, 0]
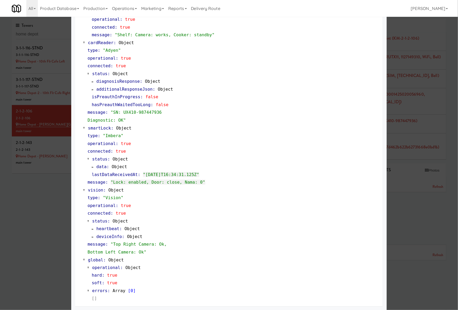
click at [24, 211] on div at bounding box center [229, 155] width 458 height 310
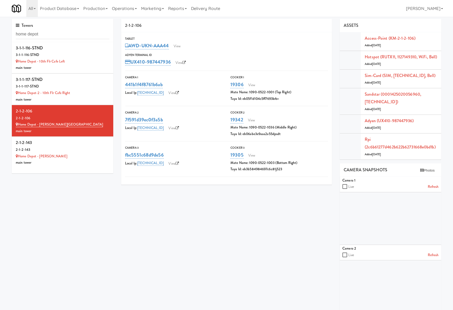
drag, startPoint x: 265, startPoint y: 250, endPoint x: 279, endPoint y: 204, distance: 47.4
click at [265, 248] on div "2-1-2-106 Tablet AWD-UKN-AAA44 View Adyen Terminal Id UX410-987447936 View Came…" at bounding box center [281, 202] width 328 height 366
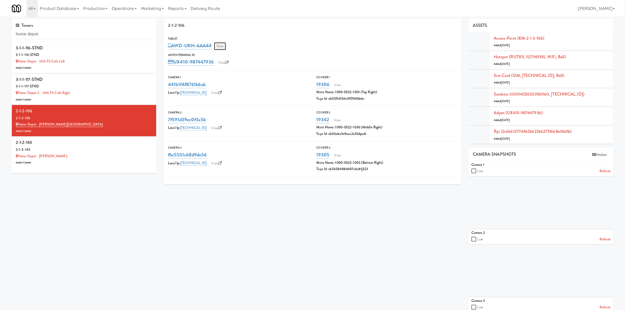
click at [220, 44] on link "View" at bounding box center [220, 46] width 12 height 8
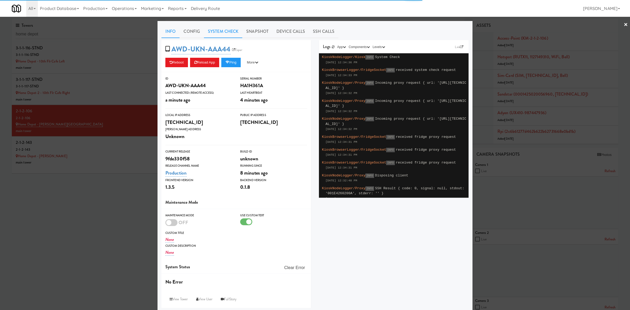
drag, startPoint x: 216, startPoint y: 33, endPoint x: 214, endPoint y: 36, distance: 3.1
click at [216, 33] on link "System Check" at bounding box center [223, 31] width 38 height 13
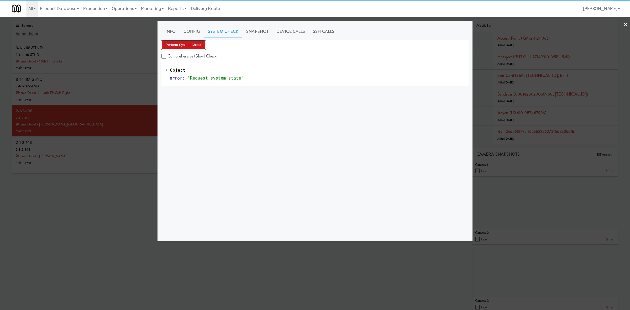
click at [189, 47] on button "Perform System Check" at bounding box center [184, 44] width 44 height 9
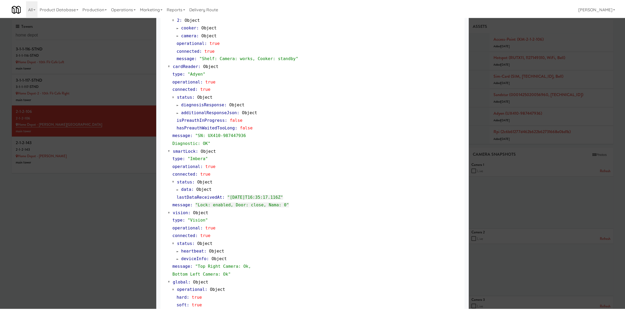
scroll to position [183, 0]
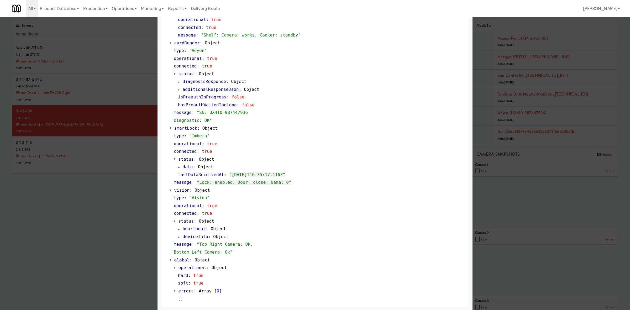
click at [123, 227] on div at bounding box center [315, 155] width 630 height 310
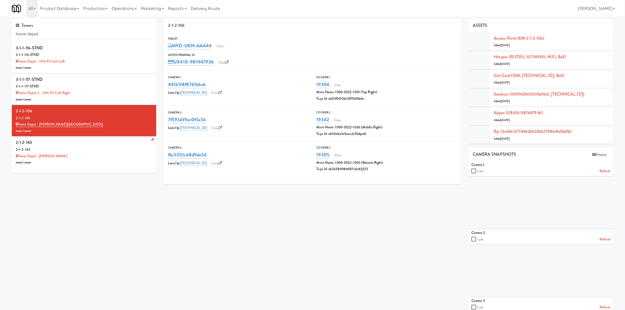
click at [80, 161] on div "main tower" at bounding box center [84, 162] width 137 height 7
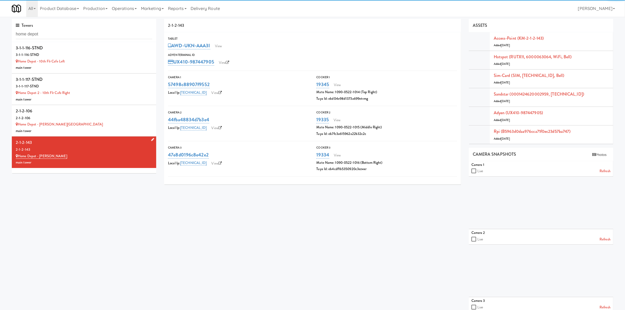
click at [50, 153] on div "Home Depot - Vaughn DC" at bounding box center [84, 156] width 137 height 7
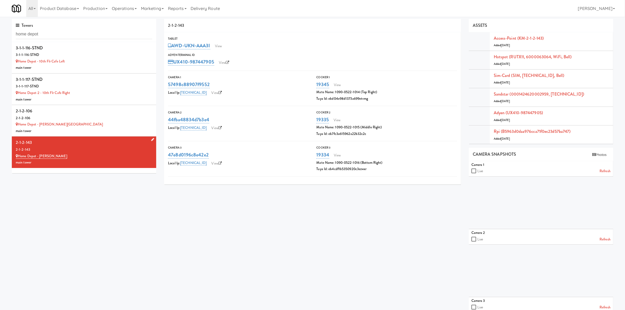
click at [48, 159] on div "Home Depot - Vaughn DC" at bounding box center [84, 156] width 137 height 7
click at [44, 158] on link "Home Depot - Vaughn DC" at bounding box center [41, 156] width 51 height 5
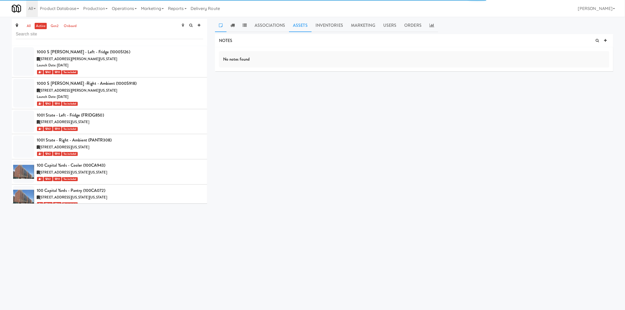
click at [308, 26] on link "Assets" at bounding box center [300, 25] width 23 height 13
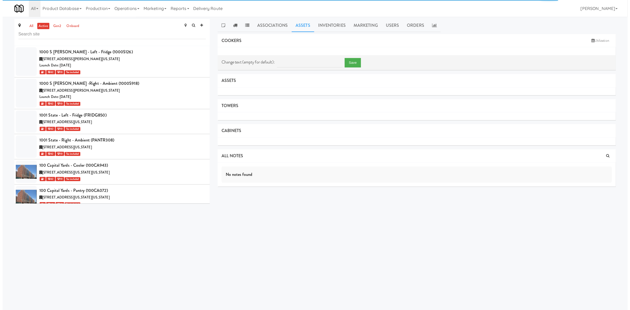
scroll to position [10514, 0]
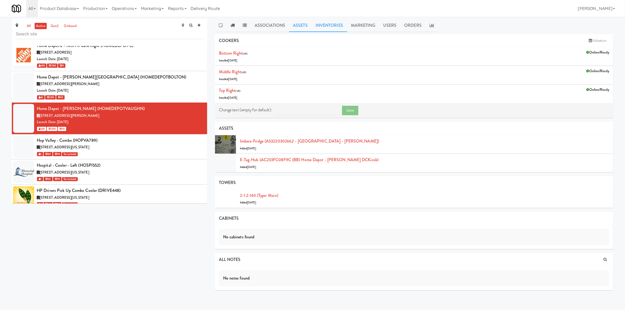
click at [340, 25] on link "Inventories" at bounding box center [329, 25] width 35 height 13
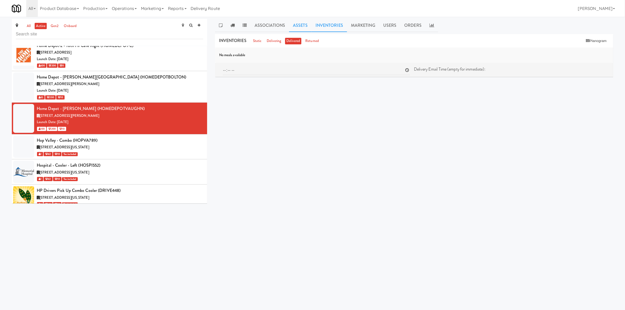
click at [301, 28] on link "Assets" at bounding box center [300, 25] width 23 height 13
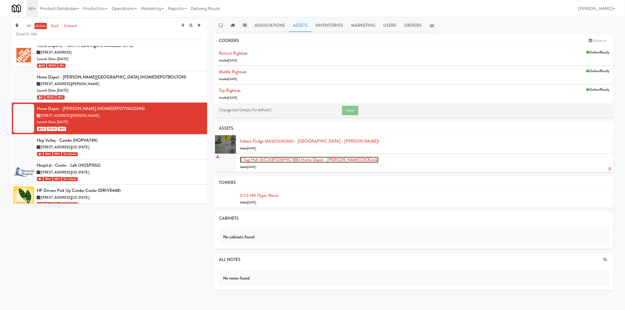
click at [271, 157] on link "E-tag-hub (AC233FC08F9C (BB) Home Depot - Vaughn DCKiosk)" at bounding box center [309, 160] width 139 height 6
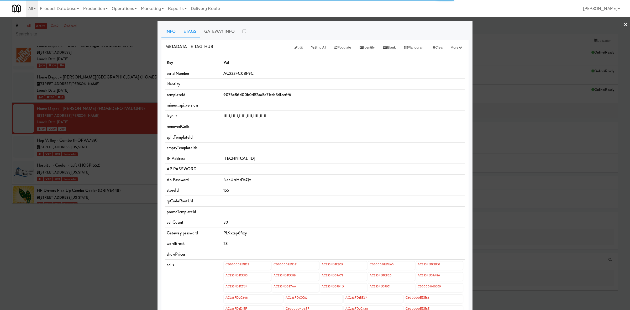
click at [189, 35] on link "Etags" at bounding box center [190, 31] width 21 height 13
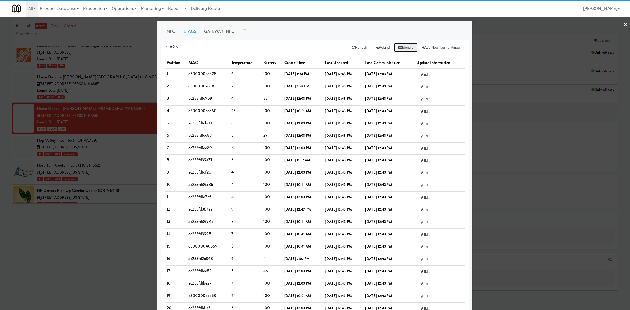
click at [399, 46] on button "Identify" at bounding box center [406, 47] width 24 height 9
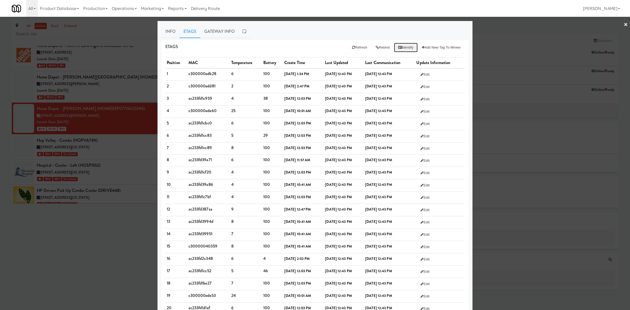
click at [404, 46] on button "Identify" at bounding box center [406, 47] width 24 height 9
click at [168, 33] on link "Info" at bounding box center [171, 31] width 18 height 13
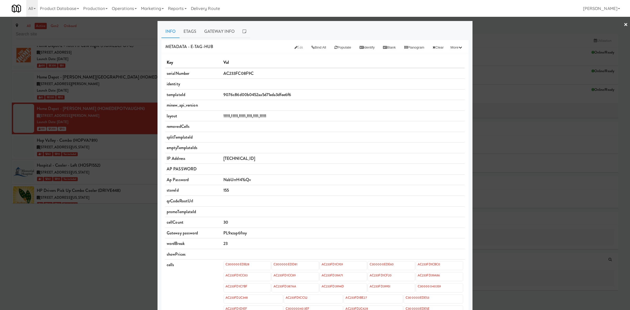
drag, startPoint x: 182, startPoint y: 30, endPoint x: 185, endPoint y: 45, distance: 16.2
click at [182, 30] on link "Etags" at bounding box center [190, 31] width 21 height 13
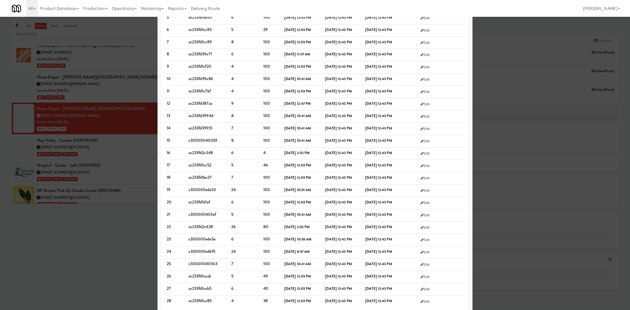
scroll to position [114, 0]
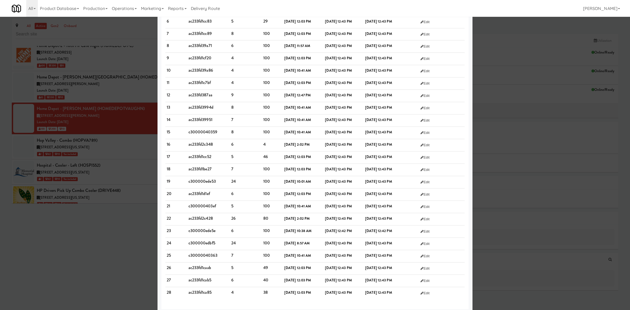
drag, startPoint x: 164, startPoint y: 61, endPoint x: 465, endPoint y: 291, distance: 379.4
click at [461, 248] on div "Position MAC Temperature Battery Create Time Last Updated Last Communication Up…" at bounding box center [315, 124] width 307 height 370
copy tbody
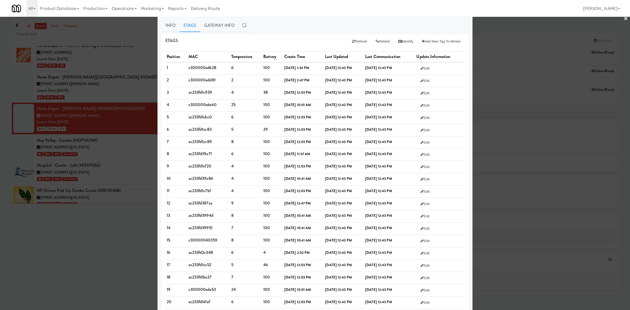
scroll to position [0, 0]
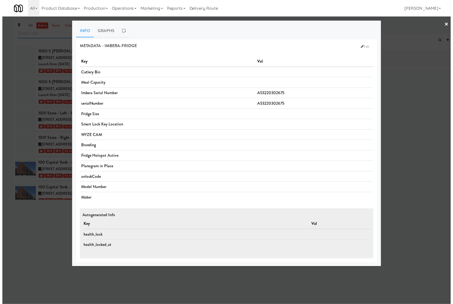
scroll to position [10193, 0]
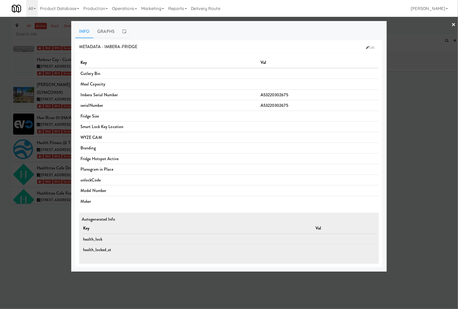
click at [50, 245] on div at bounding box center [229, 154] width 458 height 309
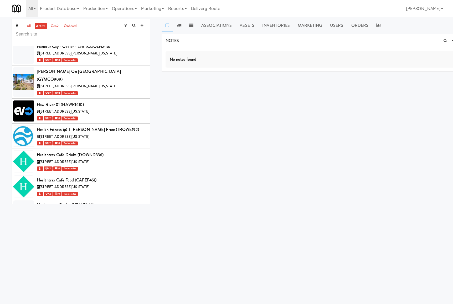
scroll to position [10130, 0]
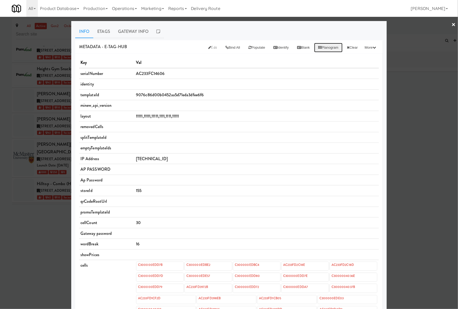
click at [324, 50] on button "Planogram" at bounding box center [328, 47] width 29 height 9
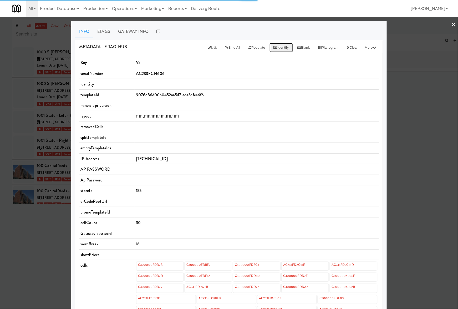
click at [278, 49] on button "Identify" at bounding box center [281, 47] width 24 height 9
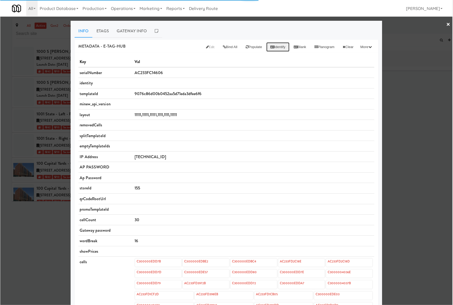
scroll to position [10496, 0]
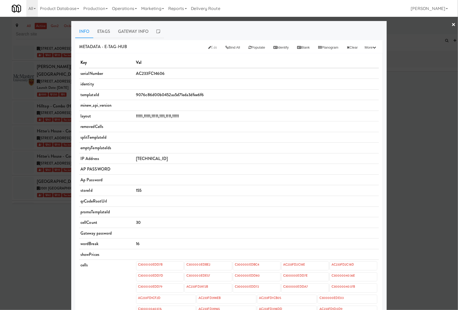
click at [49, 232] on div at bounding box center [229, 155] width 458 height 310
click at [38, 224] on body "Okay Okay Select date: previous 2025-Aug next Su Mo Tu We Th Fr Sa 27 28 29 30 …" at bounding box center [229, 172] width 458 height 310
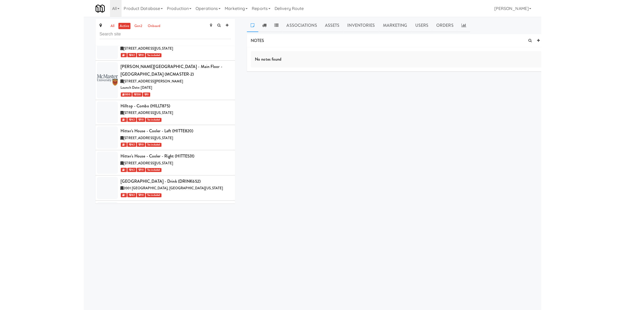
scroll to position [10509, 0]
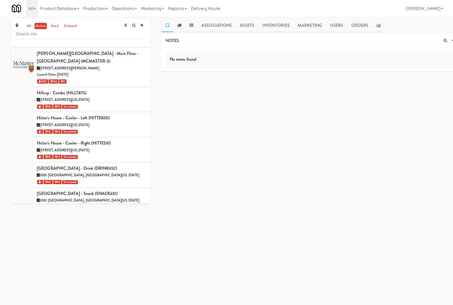
drag, startPoint x: 36, startPoint y: 187, endPoint x: 248, endPoint y: 72, distance: 241.4
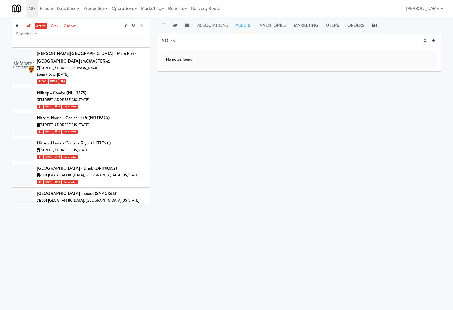
click at [237, 24] on link "Assets" at bounding box center [243, 25] width 23 height 13
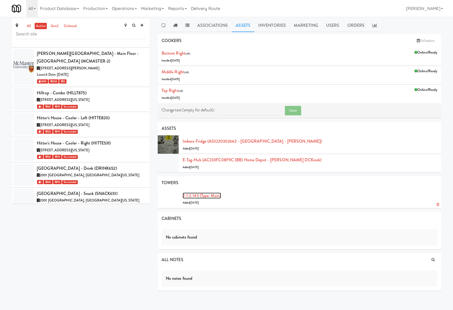
click at [207, 197] on link "2-1-2-143 (type: main)" at bounding box center [202, 196] width 38 height 6
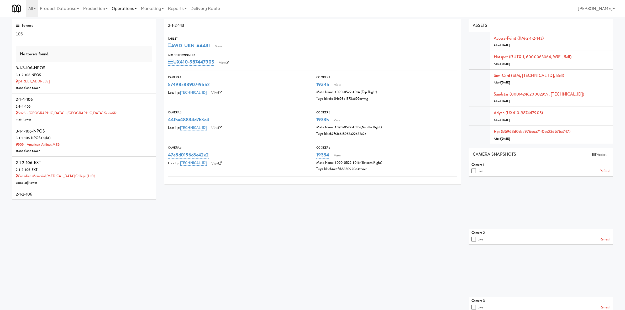
click at [131, 11] on link "Operations" at bounding box center [124, 8] width 29 height 17
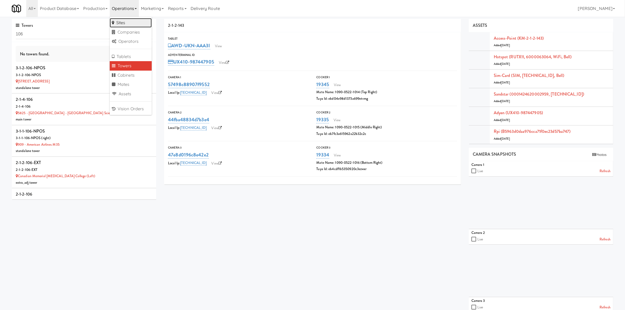
click at [130, 24] on link "Sites" at bounding box center [131, 22] width 42 height 9
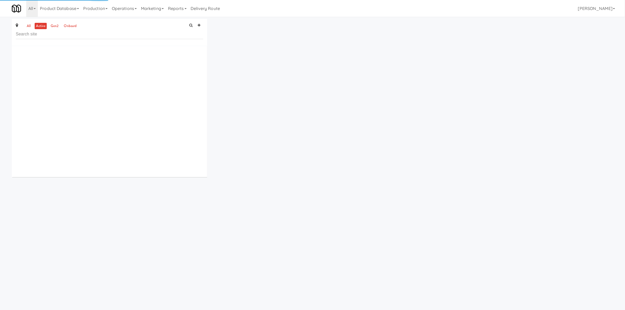
click at [102, 38] on input "text" at bounding box center [110, 34] width 188 height 10
type input "home d"
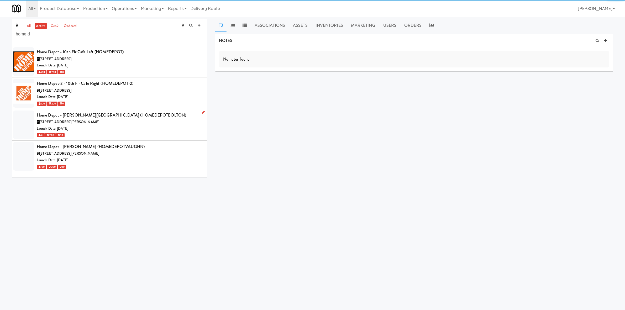
click at [132, 124] on div "8746 Mayfield Rd, Brampton ON" at bounding box center [120, 122] width 167 height 7
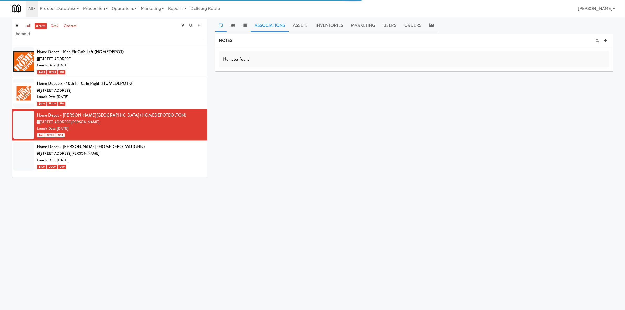
click at [276, 27] on link "Associations" at bounding box center [270, 25] width 38 height 13
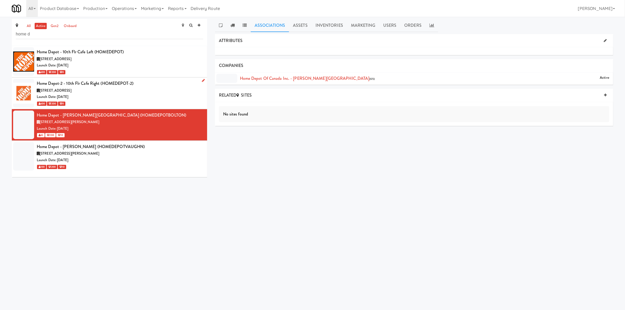
click at [117, 101] on div "600 200 0" at bounding box center [120, 103] width 167 height 7
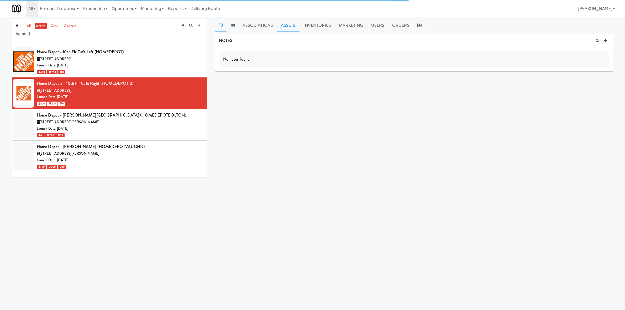
click at [282, 25] on link "Assets" at bounding box center [288, 25] width 23 height 13
click at [261, 25] on link "Associations" at bounding box center [258, 25] width 38 height 13
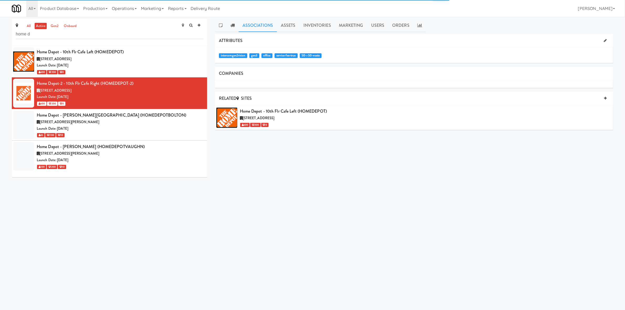
click at [234, 53] on span "intercomgen2vision" at bounding box center [233, 55] width 28 height 5
click at [234, 54] on span "intercomgen2vision" at bounding box center [233, 55] width 28 height 5
click at [233, 57] on span "intercomgen2vision" at bounding box center [233, 55] width 28 height 5
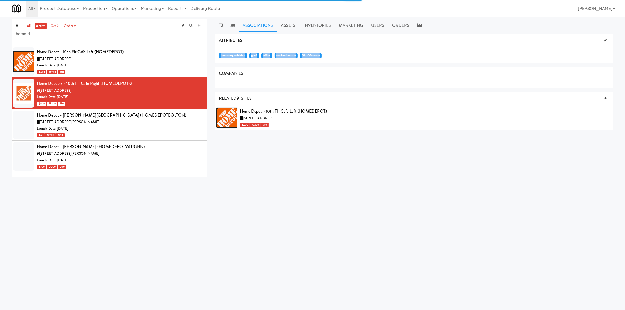
click at [239, 54] on span "intercomgen2vision" at bounding box center [233, 55] width 28 height 5
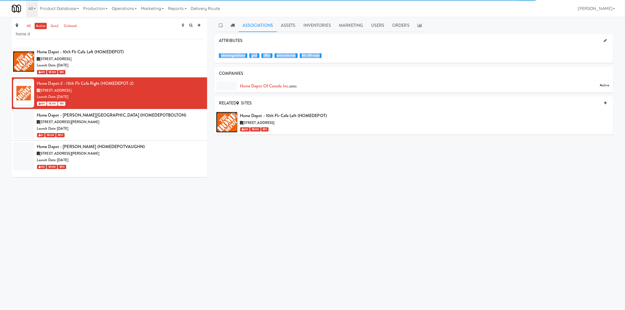
click at [247, 59] on div "intercomgen2vision gen3 office service-fee-true 50-:-50-waste" at bounding box center [414, 55] width 398 height 16
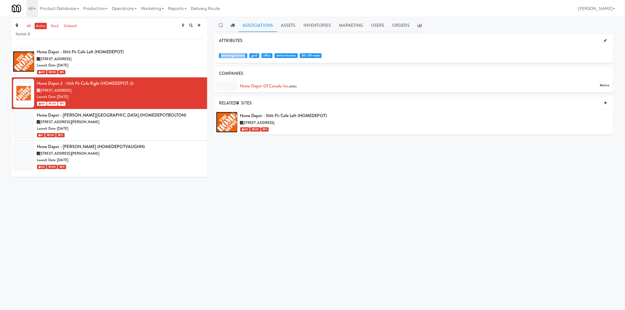
drag, startPoint x: 246, startPoint y: 56, endPoint x: 220, endPoint y: 56, distance: 25.7
click at [220, 56] on span "intercomgen2vision" at bounding box center [233, 55] width 28 height 5
copy span "intercomgen2vision"
click at [158, 126] on div "Launch Date: Sep 08, 2025" at bounding box center [120, 129] width 167 height 7
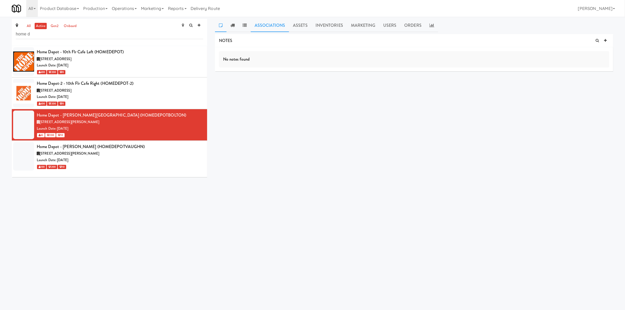
click at [270, 28] on link "Associations" at bounding box center [270, 25] width 38 height 13
drag, startPoint x: 606, startPoint y: 41, endPoint x: 518, endPoint y: 50, distance: 88.5
click at [375, 41] on icon at bounding box center [605, 40] width 3 height 3
click at [375, 55] on div "Add Tag" at bounding box center [414, 56] width 391 height 7
paste input "intercomgen2vision"
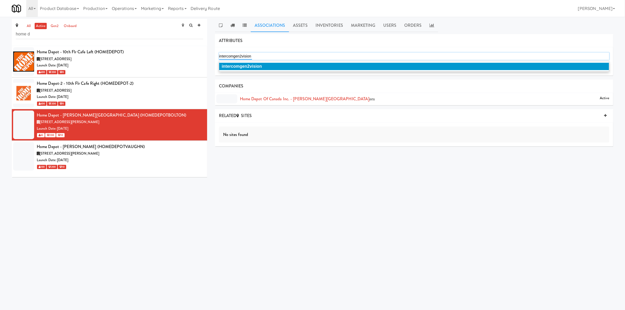
type input "intercomgen2vision"
drag, startPoint x: 548, startPoint y: 66, endPoint x: 591, endPoint y: 72, distance: 44.1
click at [375, 66] on li "intercomgen2vision" at bounding box center [414, 66] width 390 height 7
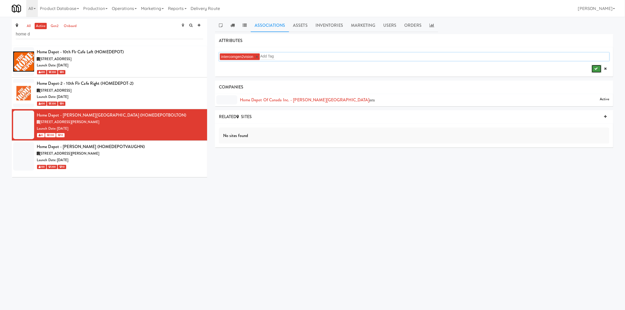
click at [375, 70] on icon "submit" at bounding box center [596, 68] width 3 height 3
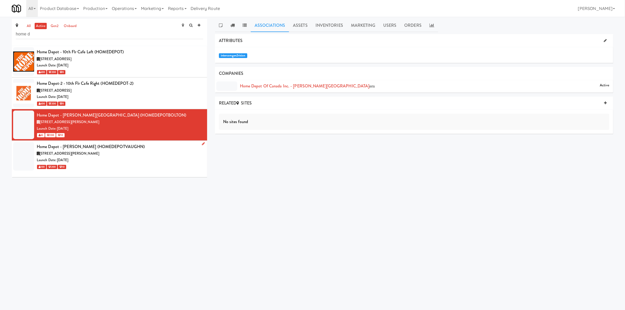
click at [162, 162] on div "Launch Date: Sep 08, 2025" at bounding box center [120, 160] width 167 height 7
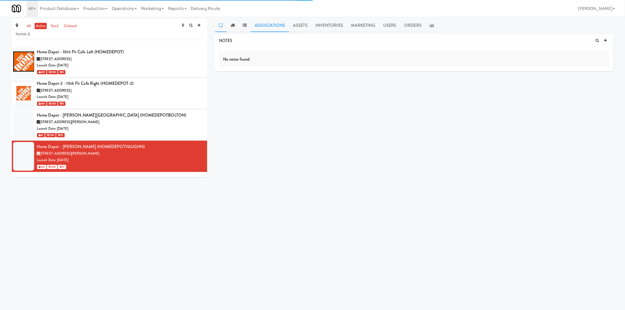
click at [274, 29] on link "Associations" at bounding box center [270, 25] width 38 height 13
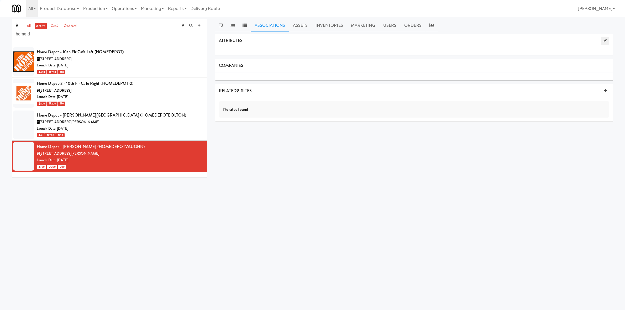
click at [375, 39] on icon at bounding box center [605, 40] width 3 height 3
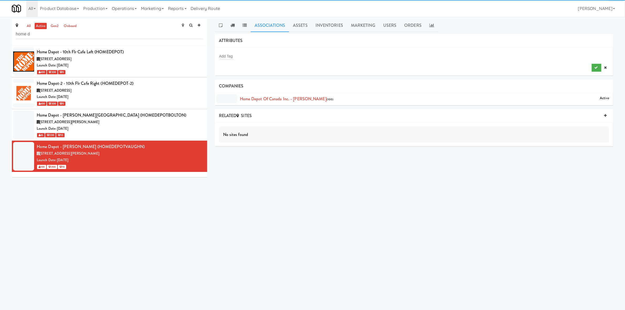
drag, startPoint x: 376, startPoint y: 51, endPoint x: 371, endPoint y: 58, distance: 8.3
click at [375, 52] on div "Add Tag" at bounding box center [414, 61] width 398 height 28
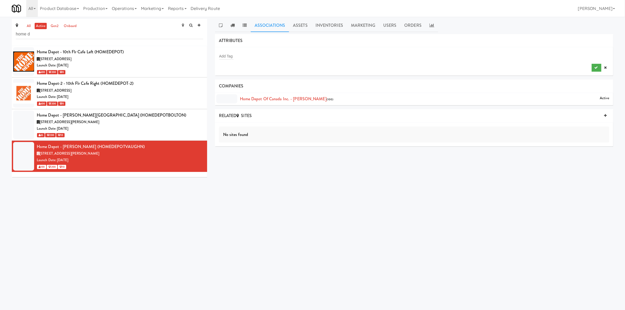
click at [371, 58] on div "Add Tag" at bounding box center [414, 56] width 391 height 7
paste input "intercomgen2vision"
type input "intercomgen2vision"
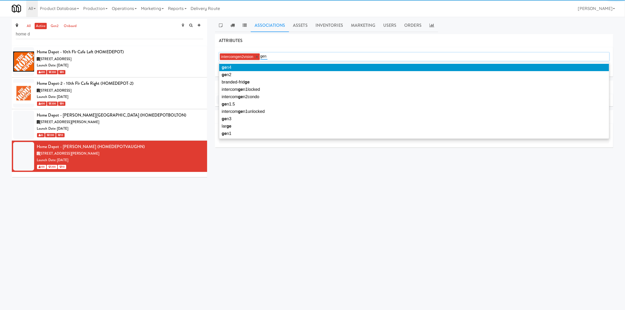
type input "gen2"
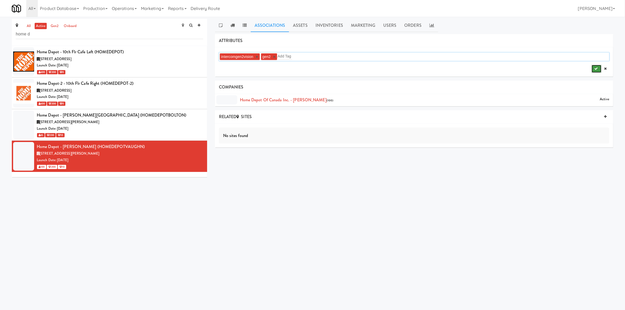
click at [375, 71] on button "submit" at bounding box center [597, 69] width 10 height 8
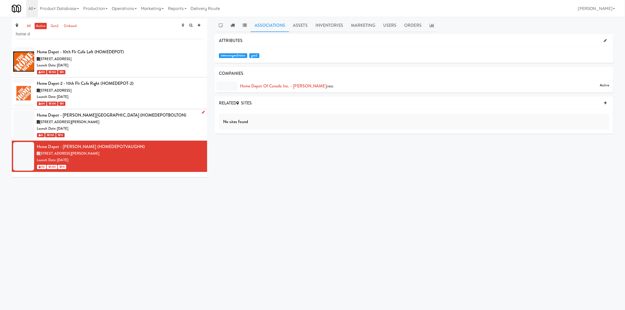
click at [139, 133] on div "65 200 10" at bounding box center [120, 135] width 167 height 7
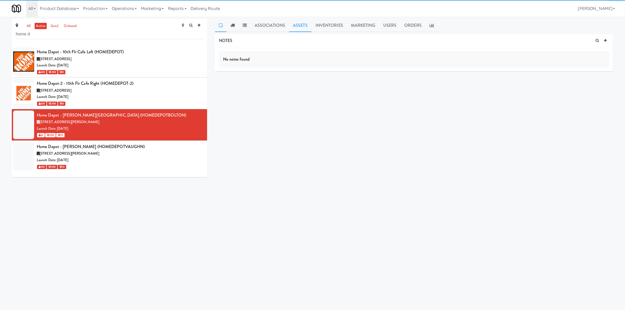
click at [297, 25] on link "Assets" at bounding box center [300, 25] width 23 height 13
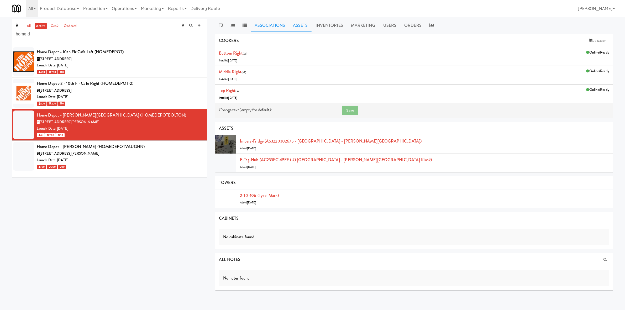
click at [273, 28] on link "Associations" at bounding box center [270, 25] width 38 height 13
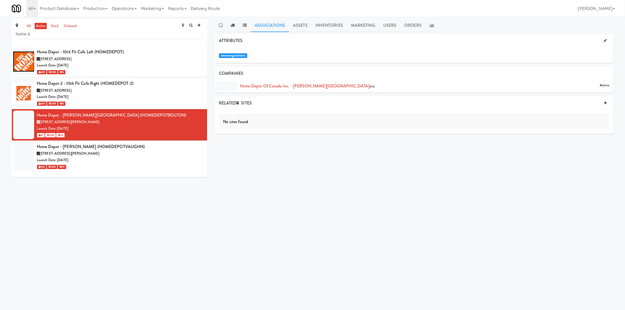
drag, startPoint x: 604, startPoint y: 41, endPoint x: 532, endPoint y: 53, distance: 72.4
click at [375, 43] on div "ATTRIBUTES" at bounding box center [414, 40] width 398 height 13
click at [375, 40] on link at bounding box center [605, 41] width 8 height 8
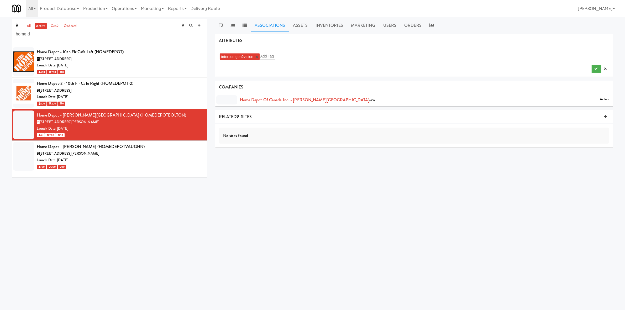
click at [375, 56] on div "intercomgen2vision × Add Tag" at bounding box center [414, 57] width 391 height 8
type input "gen2"
drag, startPoint x: 596, startPoint y: 71, endPoint x: 590, endPoint y: 75, distance: 7.0
click at [375, 71] on button "submit" at bounding box center [597, 69] width 10 height 8
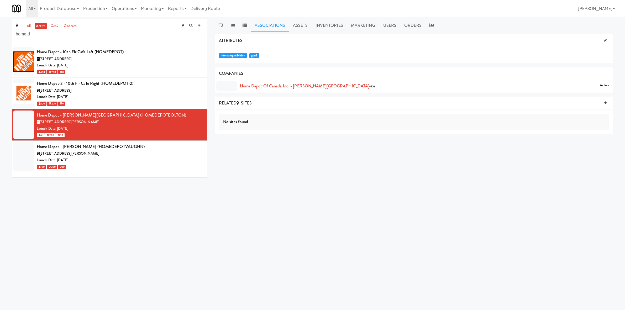
click at [375, 206] on body "Okay Okay Select date: previous 2025-Aug next Su Mo Tu We Th Fr Sa 27 28 29 30 …" at bounding box center [312, 172] width 625 height 310
click at [135, 162] on div "Launch Date: Sep 08, 2025" at bounding box center [120, 160] width 167 height 7
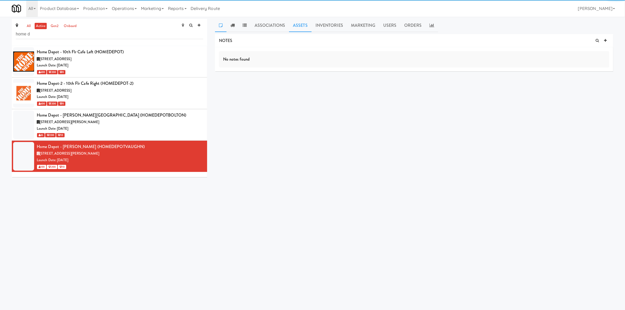
click at [291, 17] on div "all active gen2 onboard home d Home Depot - 10th Flr Cafe Left (HOMEDEPOT) 1 Co…" at bounding box center [312, 99] width 625 height 164
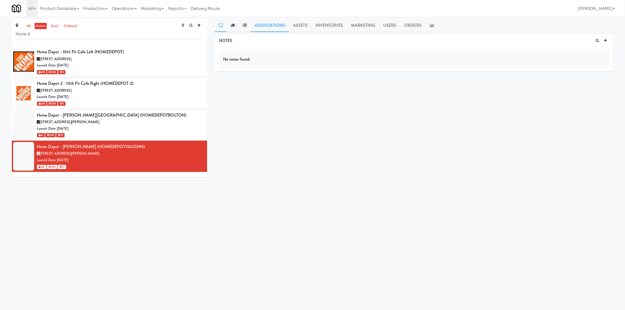
click at [283, 25] on link "Associations" at bounding box center [270, 25] width 38 height 13
click at [110, 100] on div "Launch Date: Oct 28, 2024" at bounding box center [120, 97] width 167 height 7
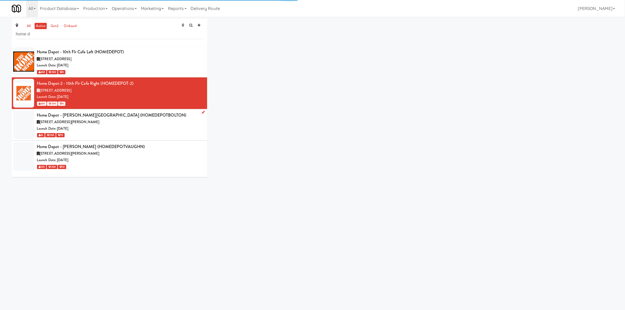
click at [166, 139] on li "Home Depot - Bolton IC (HOMEDEPOTBOLTON) 8746 Mayfield Rd, Brampton ON Launch D…" at bounding box center [109, 125] width 195 height 32
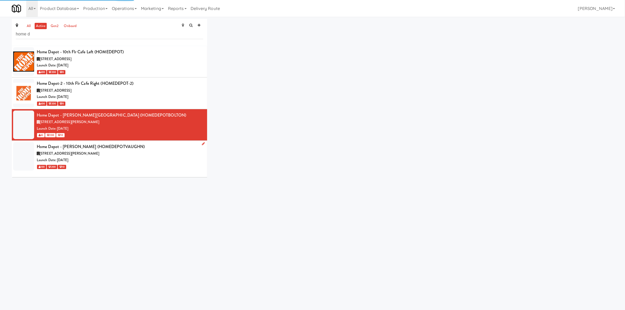
click at [157, 156] on div "8966 Huntington Rd, Vaughan ON" at bounding box center [120, 153] width 167 height 7
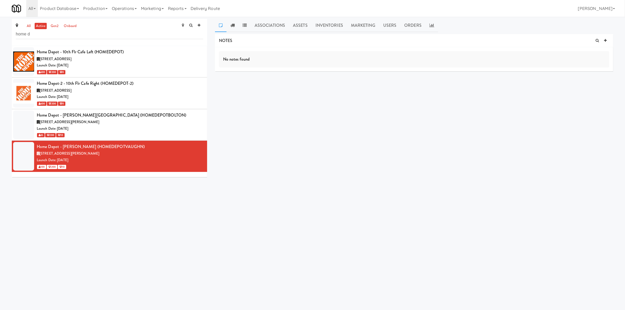
drag, startPoint x: 131, startPoint y: 234, endPoint x: 234, endPoint y: 146, distance: 135.6
click at [131, 234] on body "Okay Okay Select date: previous 2025-Aug next Su Mo Tu We Th Fr Sa 27 28 29 30 …" at bounding box center [312, 172] width 625 height 310
click at [137, 11] on link "Operations" at bounding box center [124, 8] width 29 height 17
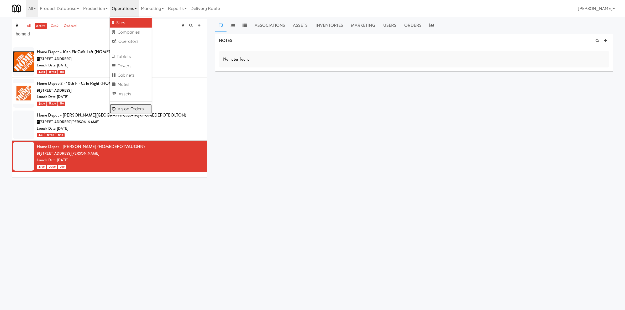
click at [137, 112] on link "Vision Orders" at bounding box center [131, 108] width 42 height 9
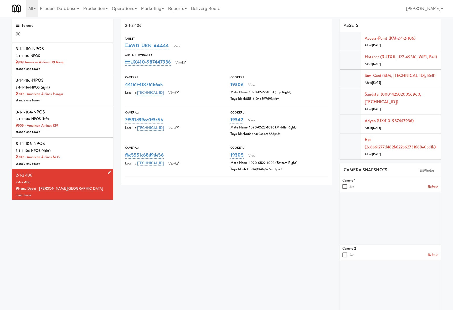
drag, startPoint x: 40, startPoint y: 170, endPoint x: 19, endPoint y: 173, distance: 20.5
click at [18, 174] on li "2-1-2-106 2-1-2-106 Home Depot - Bolton IC main tower" at bounding box center [62, 184] width 101 height 31
copy div "-1-2-106"
click at [175, 45] on link "View" at bounding box center [177, 46] width 12 height 8
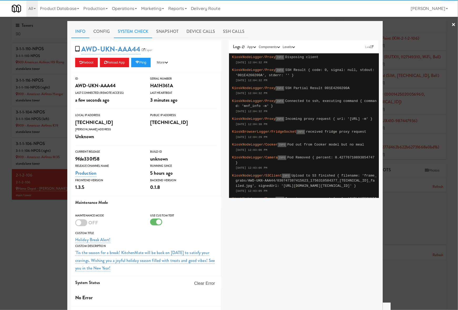
click at [137, 35] on link "System Check" at bounding box center [133, 31] width 38 height 13
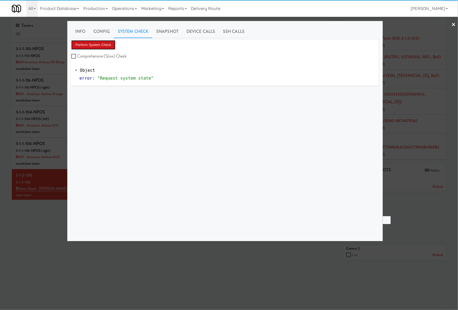
click at [101, 46] on button "Perform System Check" at bounding box center [93, 44] width 44 height 9
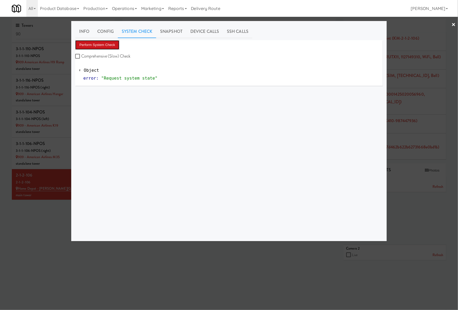
click at [111, 44] on button "Perform System Check" at bounding box center [97, 44] width 44 height 9
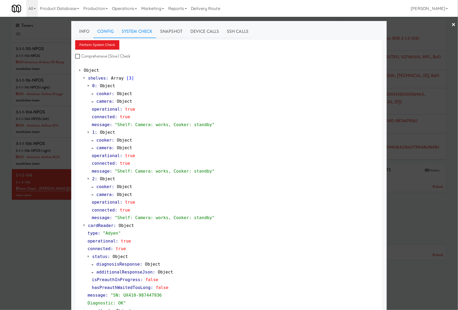
click at [107, 34] on link "Config" at bounding box center [105, 31] width 24 height 13
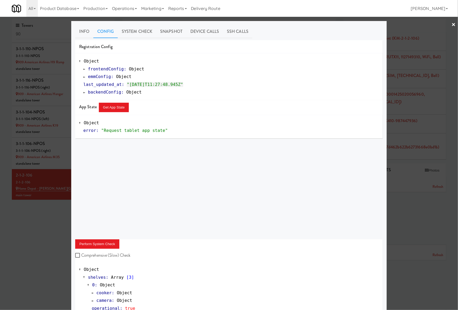
click at [91, 77] on span "emmConfig" at bounding box center [99, 76] width 23 height 5
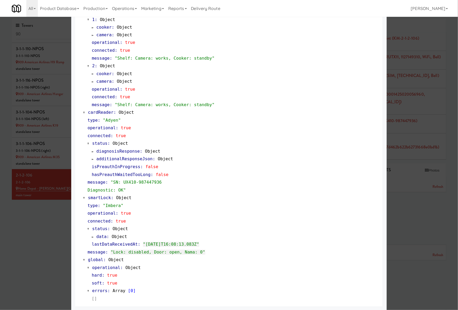
scroll to position [7, 0]
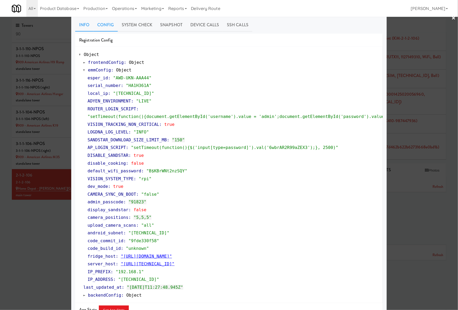
click at [82, 27] on link "Info" at bounding box center [84, 24] width 18 height 13
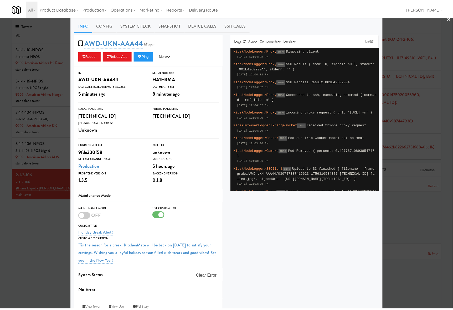
scroll to position [292, 0]
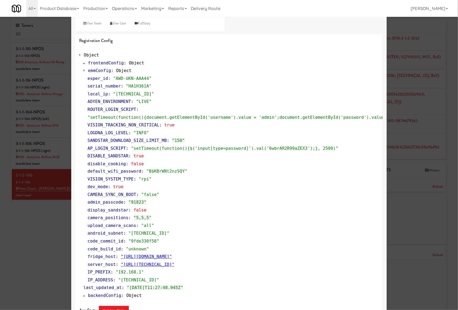
click at [25, 240] on div at bounding box center [229, 155] width 458 height 310
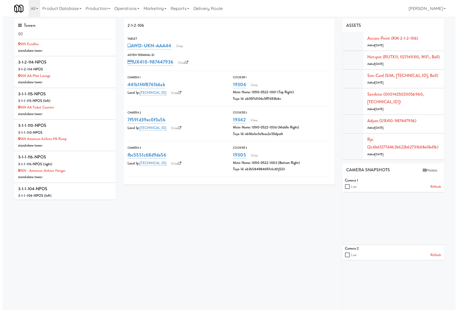
scroll to position [157, 0]
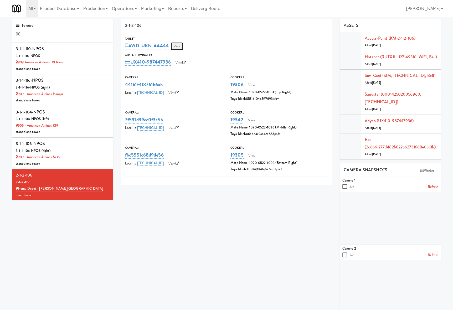
click at [179, 45] on link "View" at bounding box center [177, 46] width 12 height 8
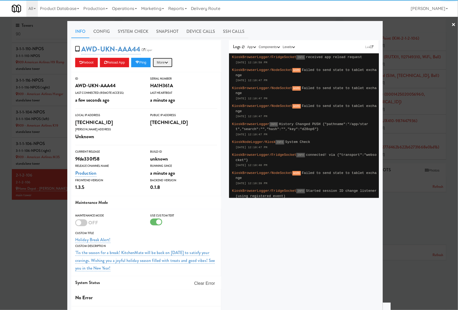
click at [166, 64] on button "More" at bounding box center [163, 62] width 20 height 9
click at [159, 84] on link "Restart Server" at bounding box center [151, 82] width 48 height 9
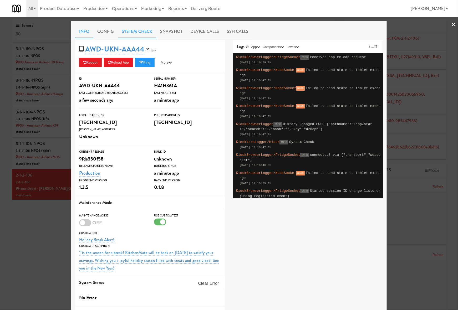
click at [131, 29] on link "System Check" at bounding box center [137, 31] width 38 height 13
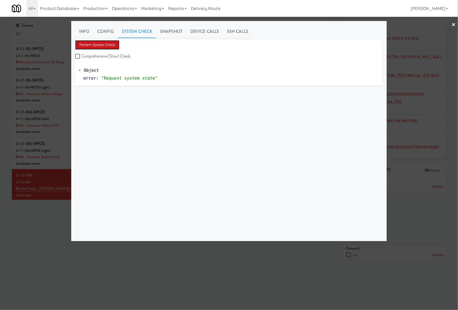
click at [109, 40] on button "Perform System Check" at bounding box center [97, 44] width 44 height 9
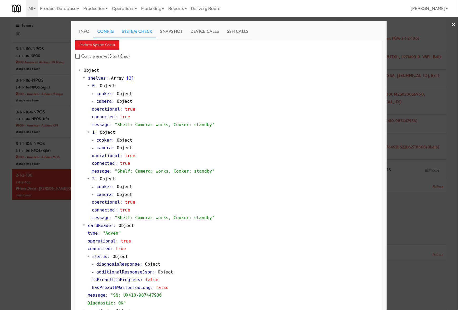
click at [102, 27] on link "Config" at bounding box center [105, 31] width 24 height 13
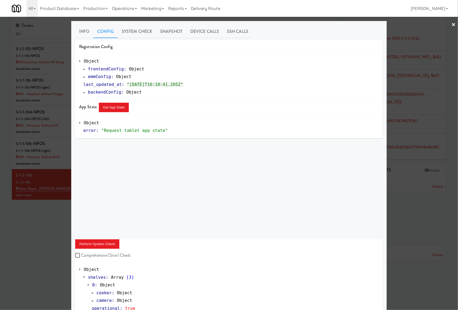
click at [94, 76] on span "emmConfig" at bounding box center [99, 76] width 23 height 5
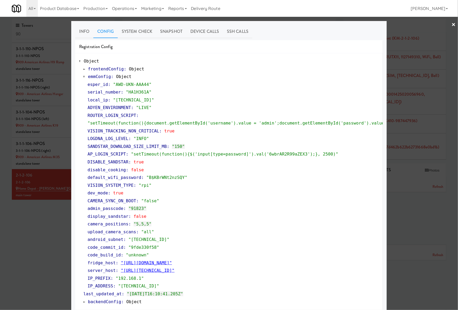
click at [74, 24] on div "Info Config System Check Snapshot Device Calls SSH Calls Registration Config Ob…" at bounding box center [228, 186] width 315 height 331
click at [77, 28] on link "Info" at bounding box center [84, 31] width 18 height 13
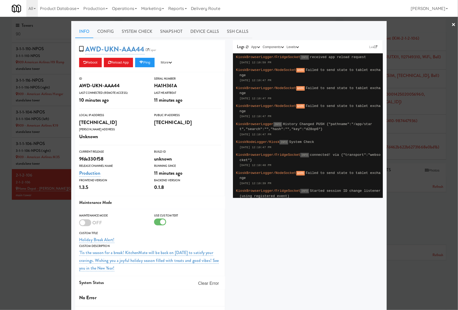
click at [26, 242] on div at bounding box center [229, 155] width 458 height 310
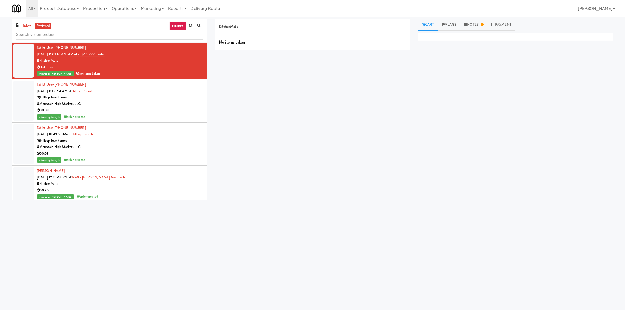
drag, startPoint x: 67, startPoint y: 248, endPoint x: 62, endPoint y: 75, distance: 173.7
click at [68, 240] on body "Okay Okay Select date: previous 2025-Aug next Su Mo Tu We Th Fr Sa 27 28 29 30 …" at bounding box center [312, 172] width 625 height 310
click at [24, 22] on div "inbox reviewed recent all unclear take inventory issue suspicious failed recent" at bounding box center [109, 31] width 195 height 24
click at [26, 25] on link "inbox" at bounding box center [27, 26] width 11 height 7
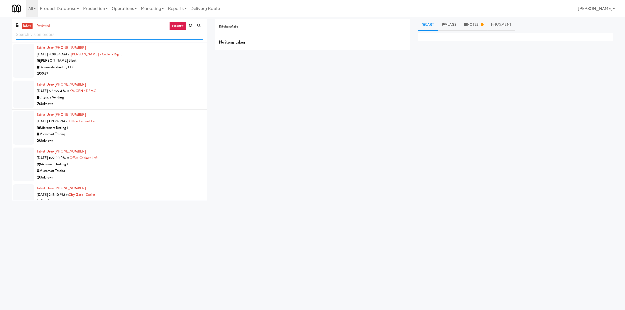
click at [34, 36] on input "text" at bounding box center [110, 35] width 188 height 10
type input "[PERSON_NAME]"
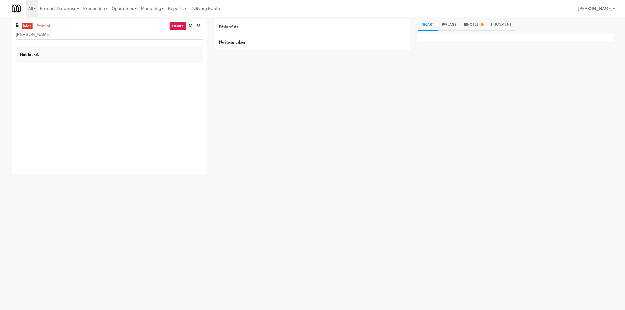
drag, startPoint x: 143, startPoint y: 247, endPoint x: 153, endPoint y: 138, distance: 109.2
click at [143, 237] on body "Okay Okay Select date: previous 2025-Aug next Su Mo Tu We Th Fr Sa 27 28 29 30 …" at bounding box center [312, 172] width 625 height 310
click at [82, 33] on input "[PERSON_NAME]" at bounding box center [110, 35] width 188 height 10
click at [162, 59] on div "KitchenMate" at bounding box center [120, 61] width 167 height 7
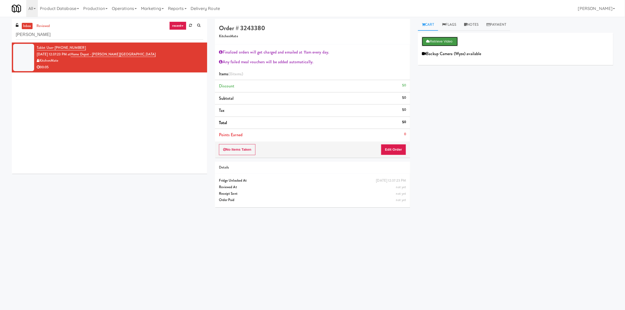
click at [437, 43] on button "Retrieve Video" at bounding box center [440, 41] width 36 height 9
click at [106, 219] on div "inbox reviewed recent all unclear take inventory issue suspicious failed recent…" at bounding box center [313, 124] width 610 height 211
click at [440, 39] on button "Retrieve Video" at bounding box center [440, 41] width 36 height 9
click at [433, 38] on button "Play" at bounding box center [431, 41] width 18 height 9
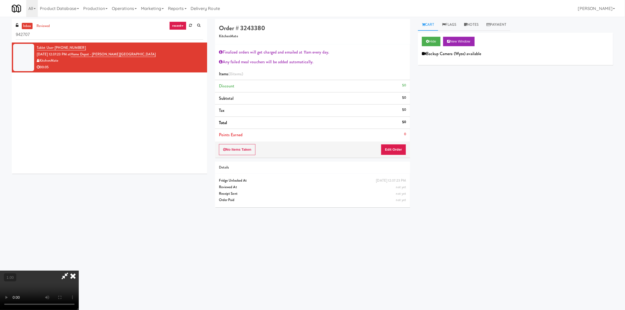
click at [79, 271] on icon at bounding box center [73, 276] width 12 height 11
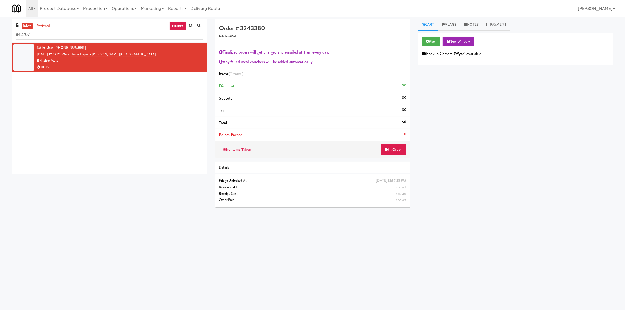
click at [446, 203] on div "Play New Window Backup Camera (Wyze) available Primary Flag Clear Flag if unabl…" at bounding box center [515, 131] width 195 height 197
click at [238, 147] on button "No Items Taken" at bounding box center [237, 149] width 37 height 11
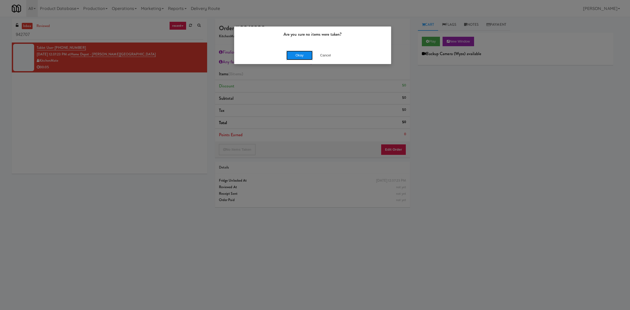
click at [296, 56] on button "Okay" at bounding box center [300, 55] width 26 height 9
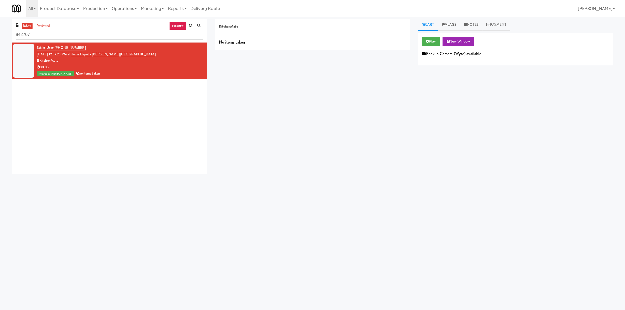
click at [245, 70] on div "KitchenMate No items taken Cart Flags Notes Payment Play New Window Backup Came…" at bounding box center [414, 124] width 406 height 211
